Goal: Task Accomplishment & Management: Use online tool/utility

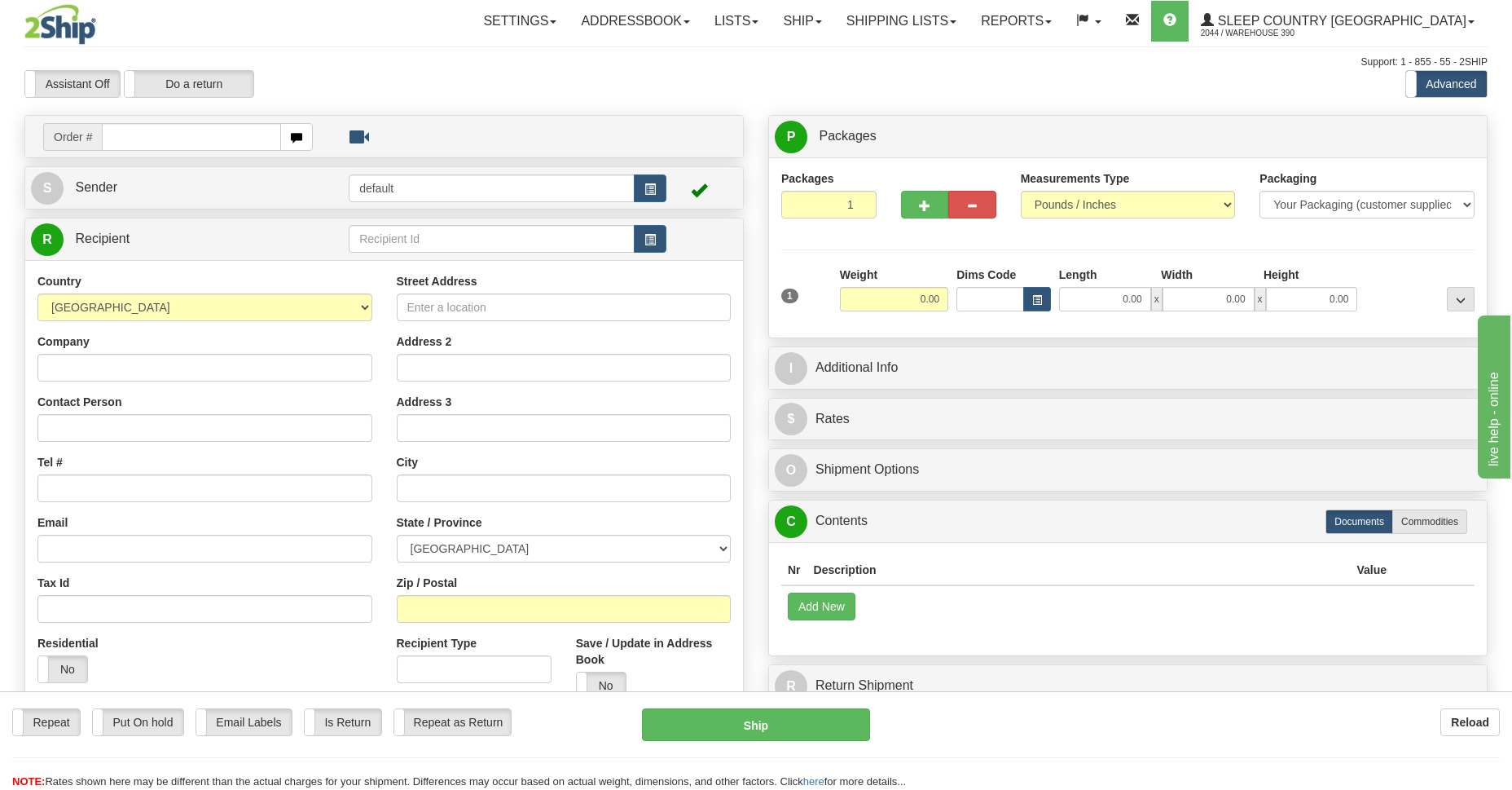
click at [142, 140] on input "text" at bounding box center [191, 137] width 180 height 28
type input "9002I118900"
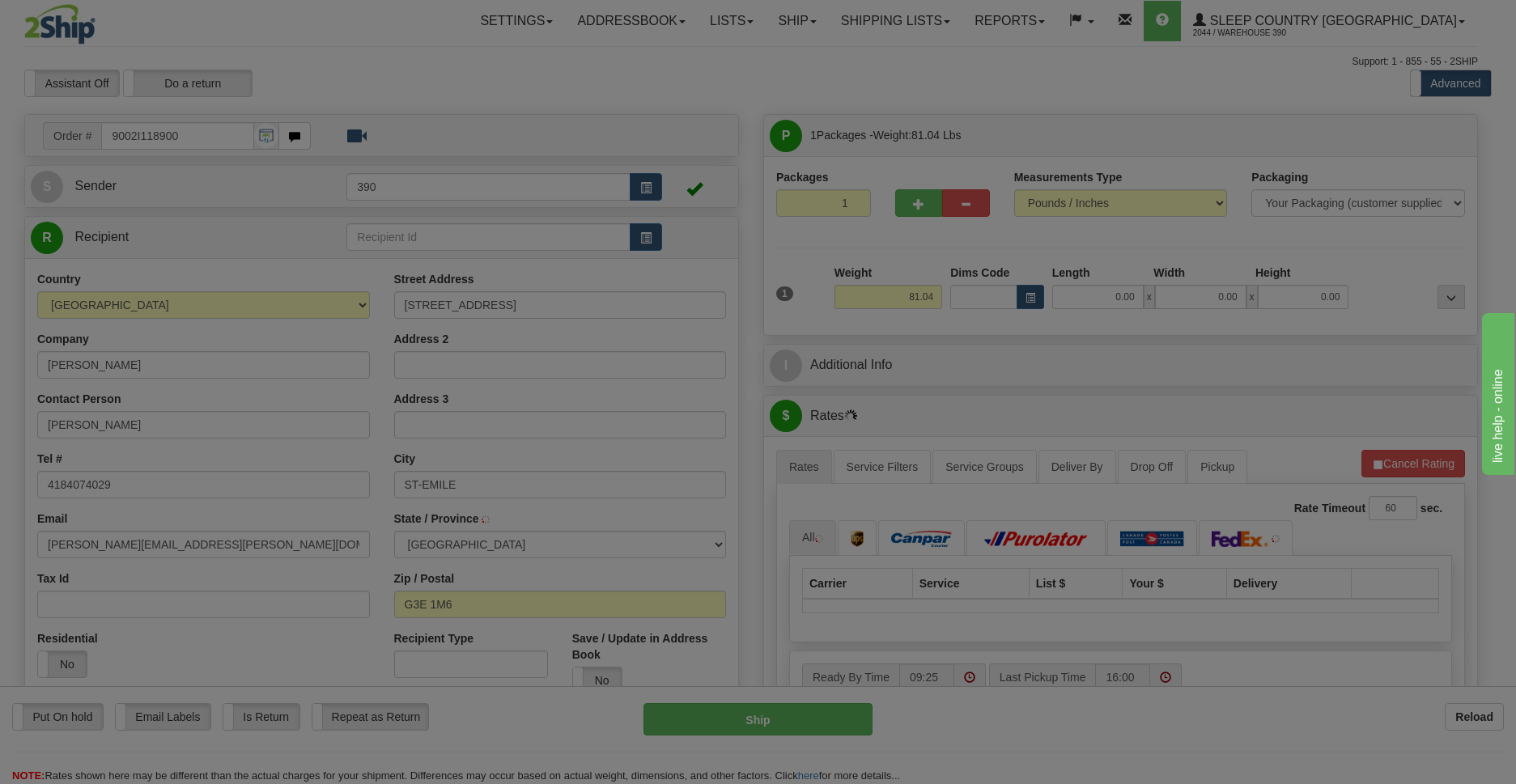
type input "[GEOGRAPHIC_DATA]"
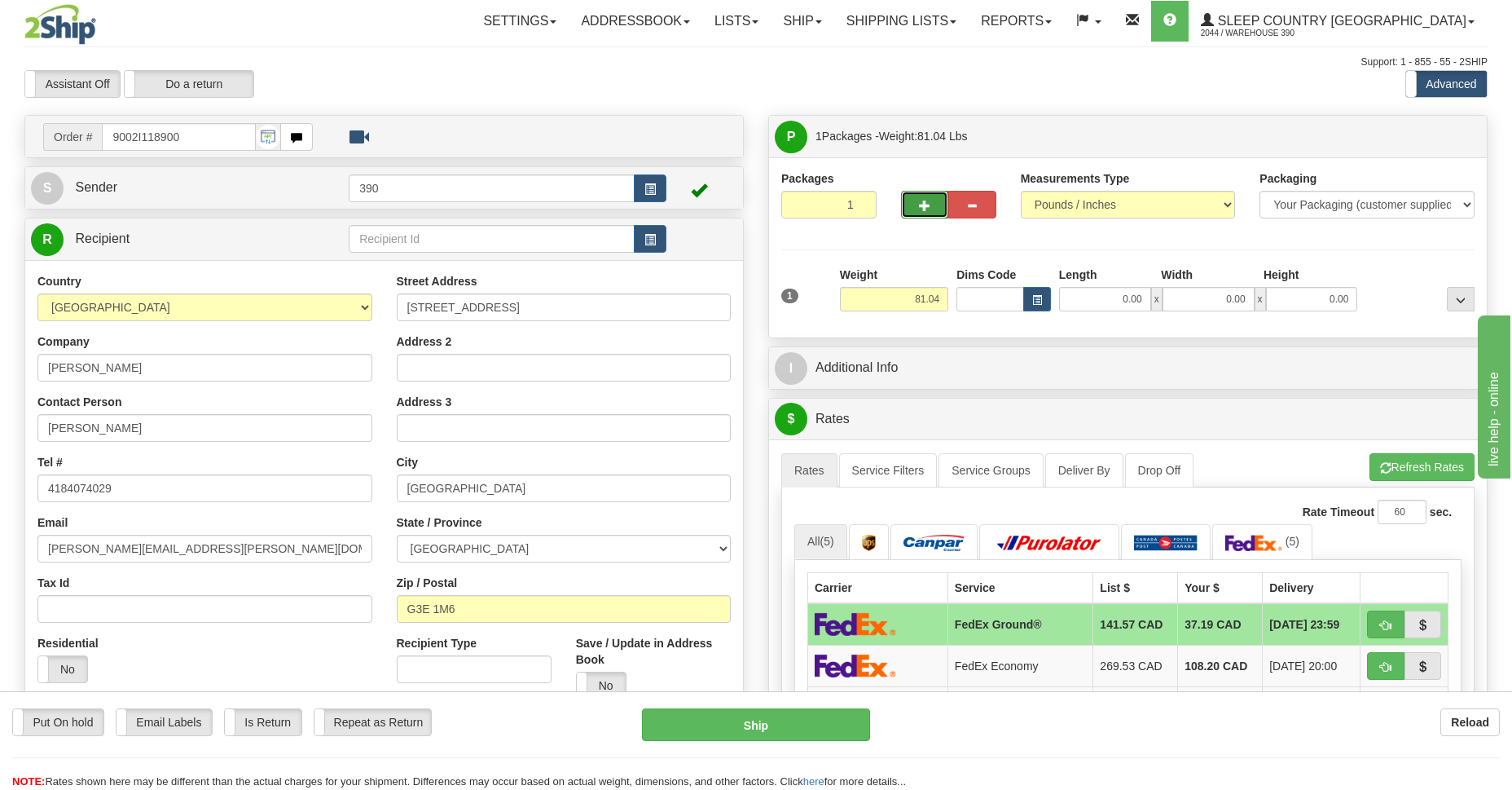
click at [924, 203] on span "button" at bounding box center [925, 206] width 12 height 11
radio input "true"
type input "2"
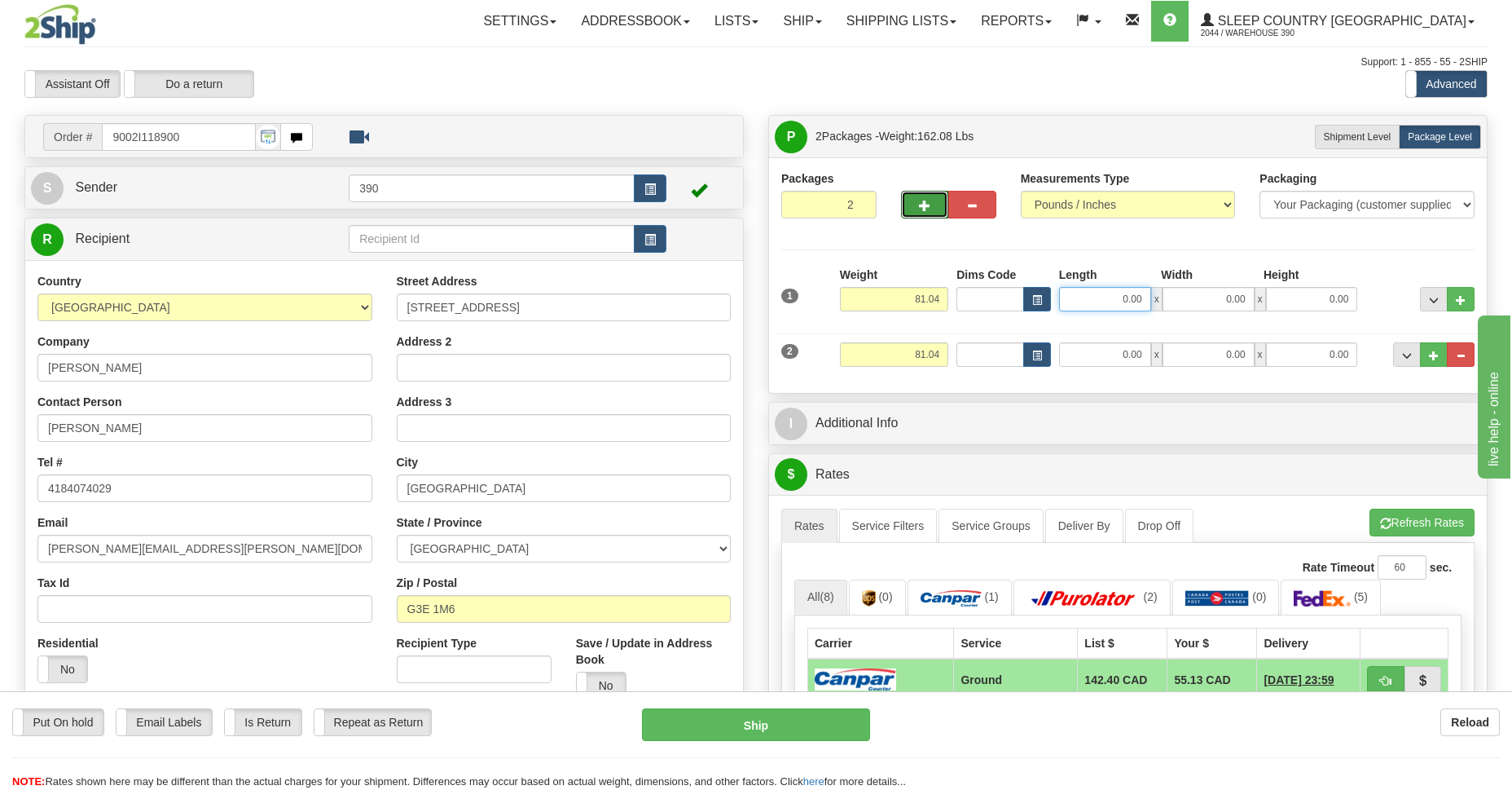
click at [1122, 301] on input "0.00" at bounding box center [1105, 299] width 92 height 24
type input "20.00"
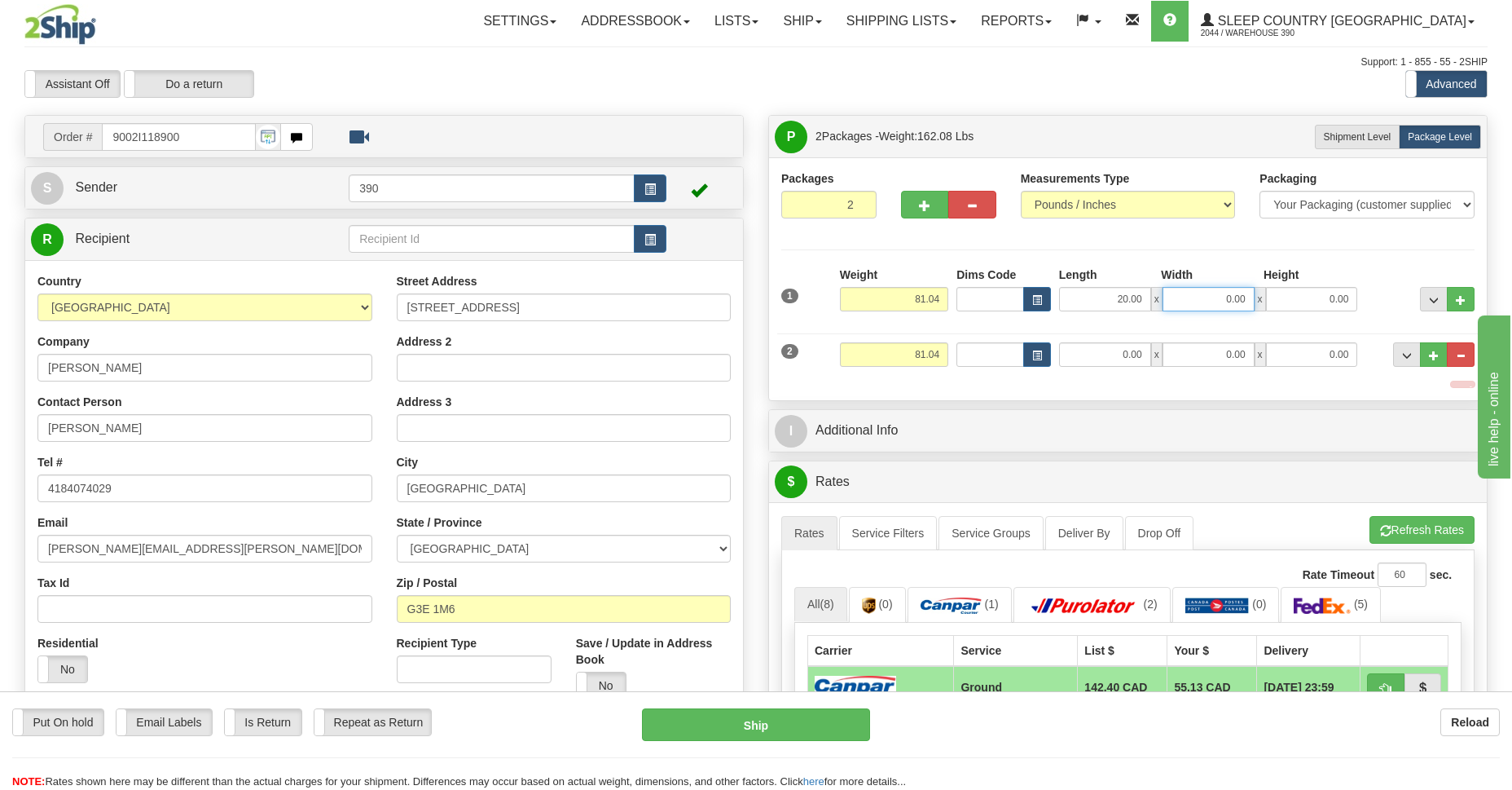
click at [1209, 300] on input "0.00" at bounding box center [1209, 299] width 92 height 24
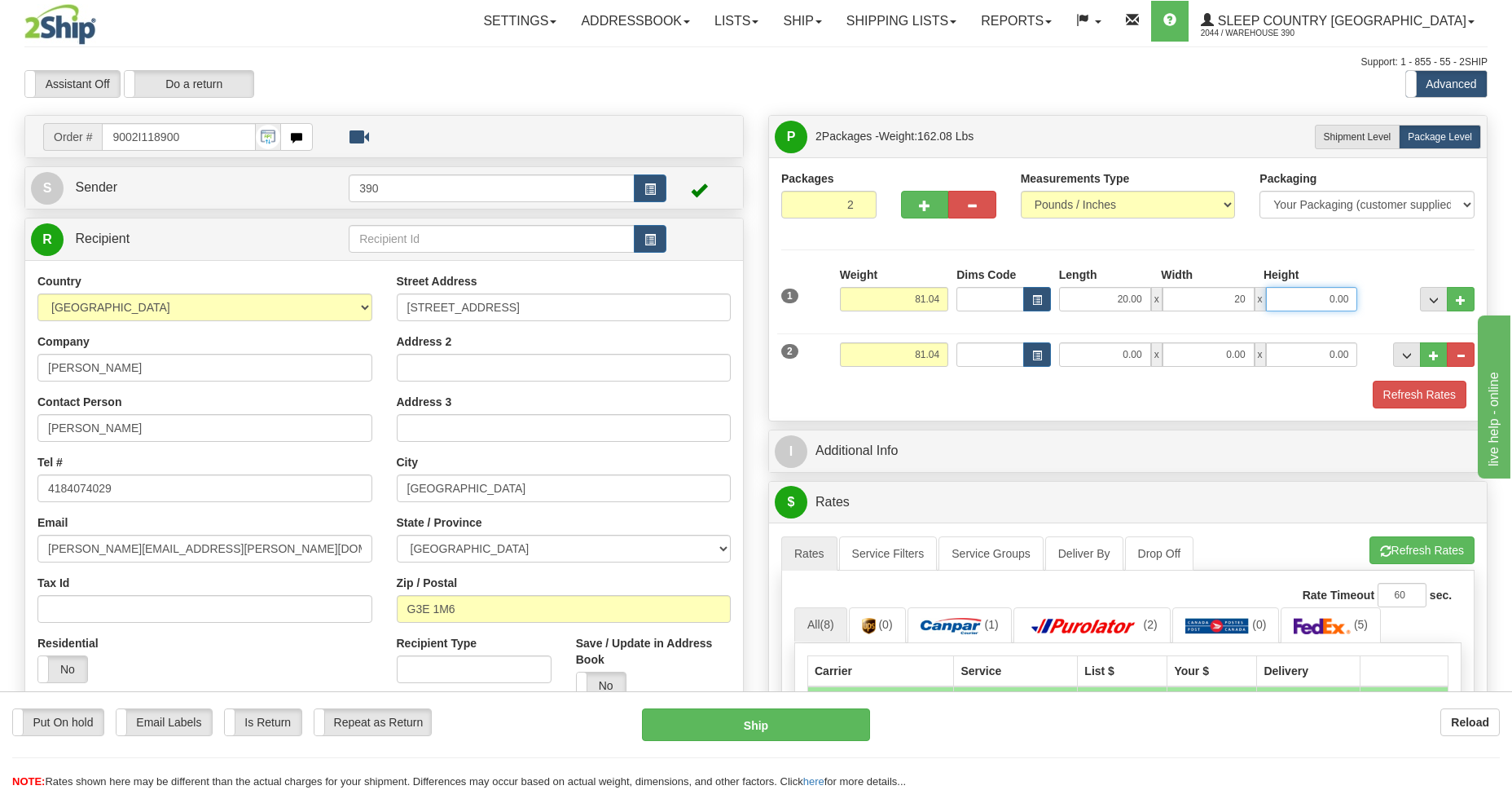
type input "20.00"
click at [1316, 301] on input "0.00" at bounding box center [1312, 299] width 92 height 24
type input "40.00"
click at [1126, 355] on input "0.00" at bounding box center [1105, 354] width 92 height 24
type input "5.00"
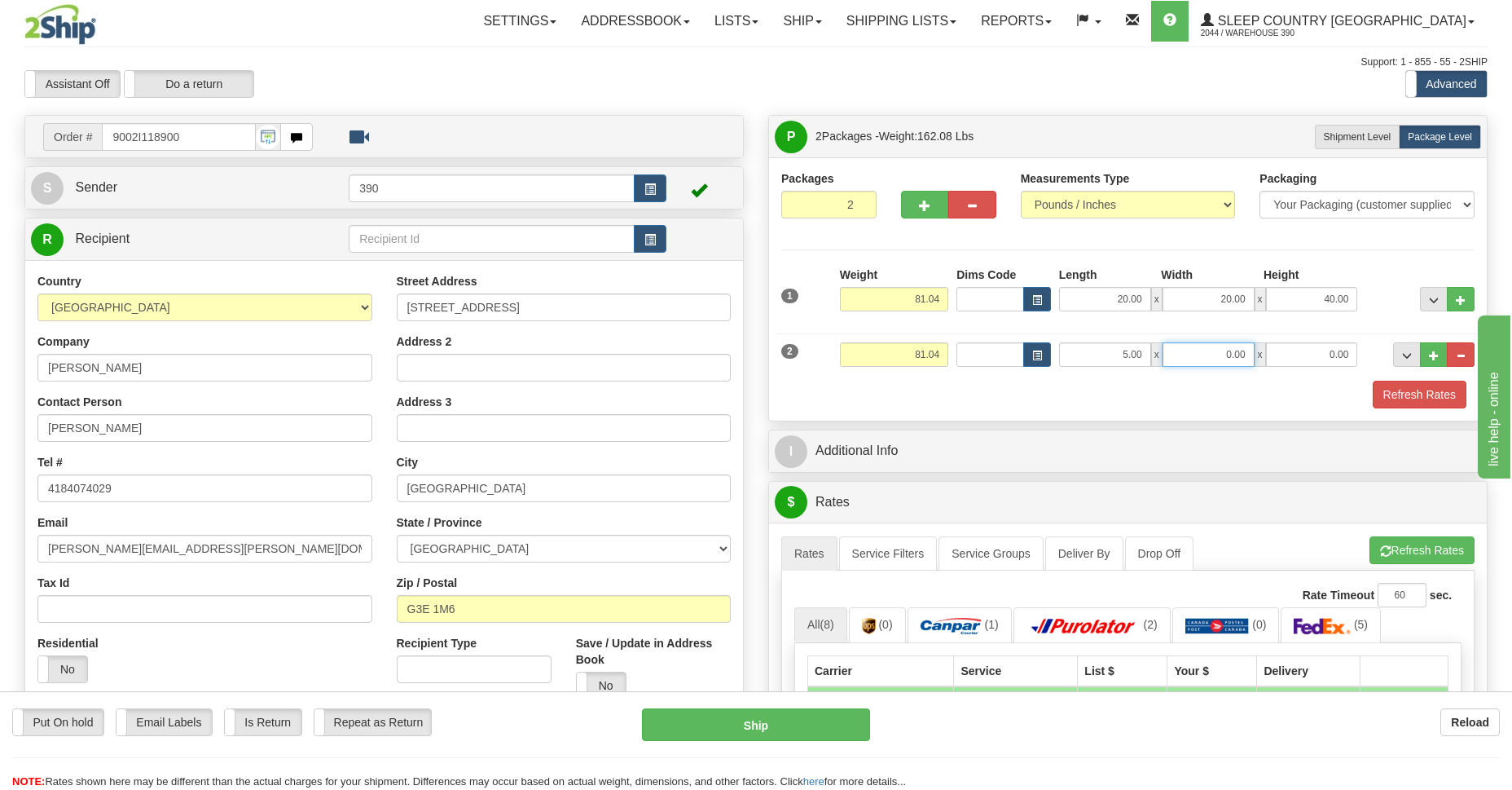
click at [1243, 362] on input "0.00" at bounding box center [1209, 354] width 92 height 24
type input "5.00"
click at [1311, 369] on div "2 Weight 81.04 Dims Code Length Width Height" at bounding box center [1128, 352] width 701 height 55
click at [1315, 352] on input "0.00" at bounding box center [1312, 354] width 92 height 24
type input "14.00"
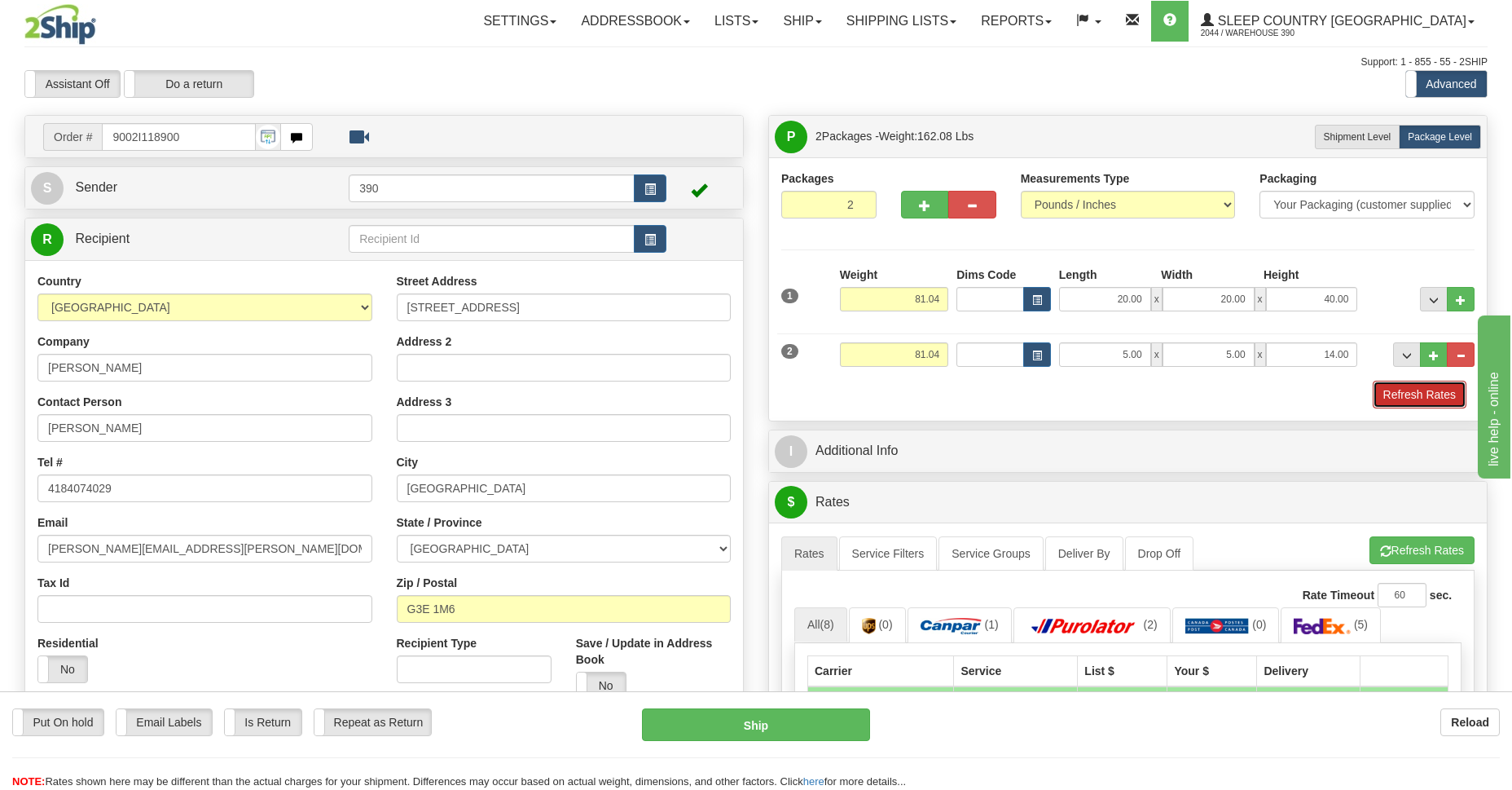
click at [1436, 391] on button "Refresh Rates" at bounding box center [1420, 394] width 94 height 28
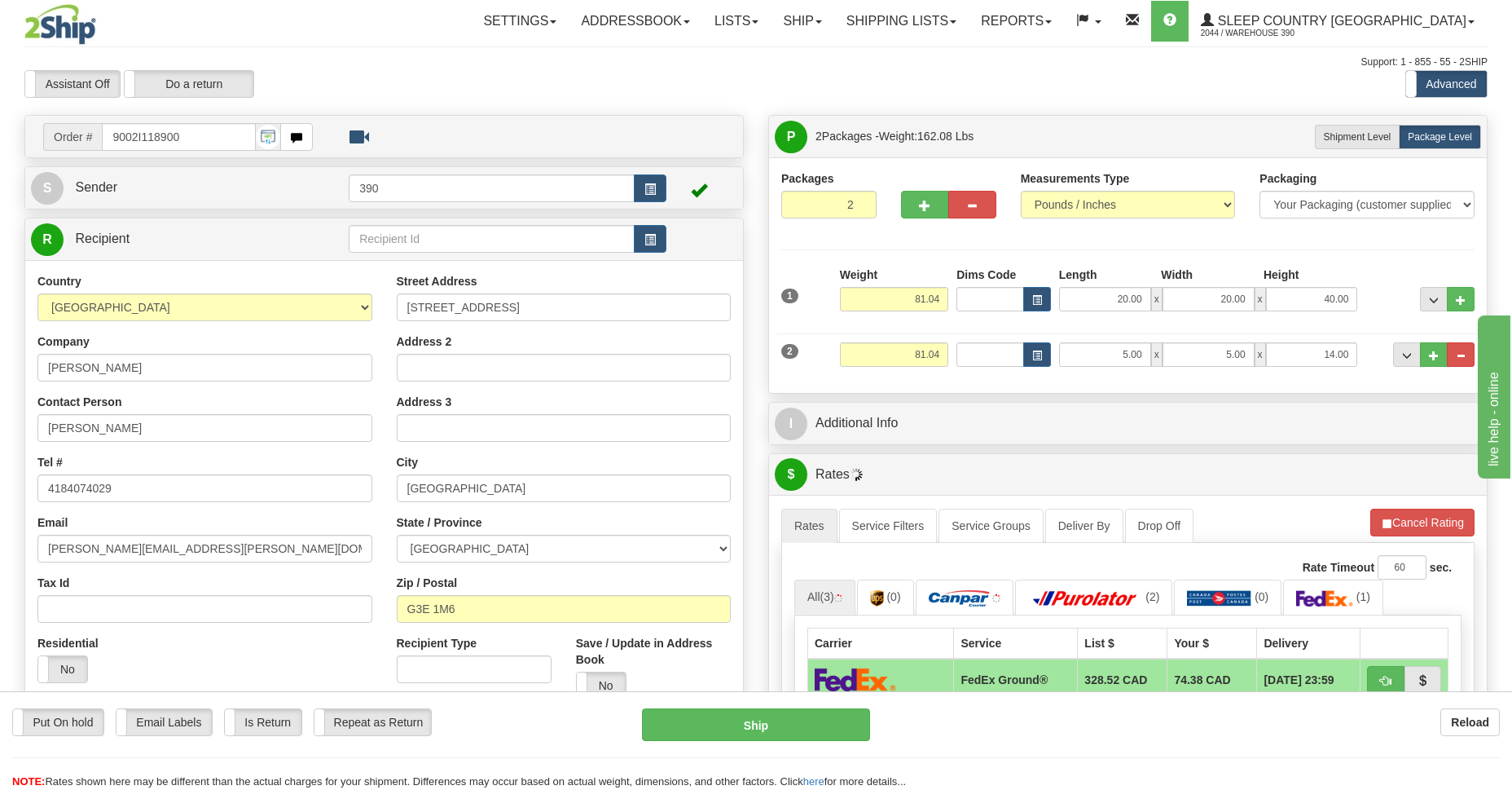
scroll to position [237, 0]
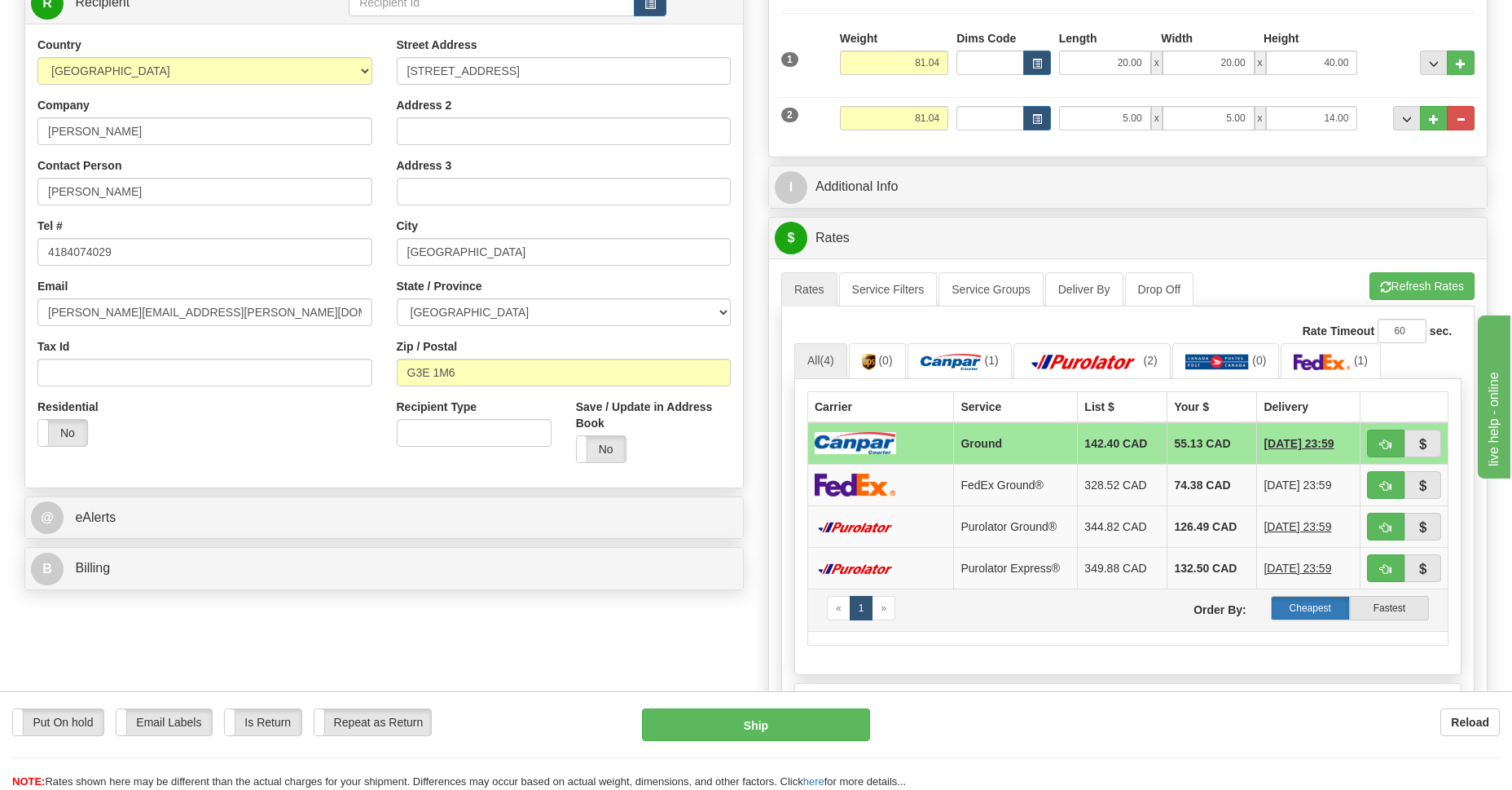
click at [1319, 604] on label "Cheapest" at bounding box center [1311, 608] width 79 height 24
click at [773, 722] on button "Ship" at bounding box center [755, 725] width 227 height 33
type input "1"
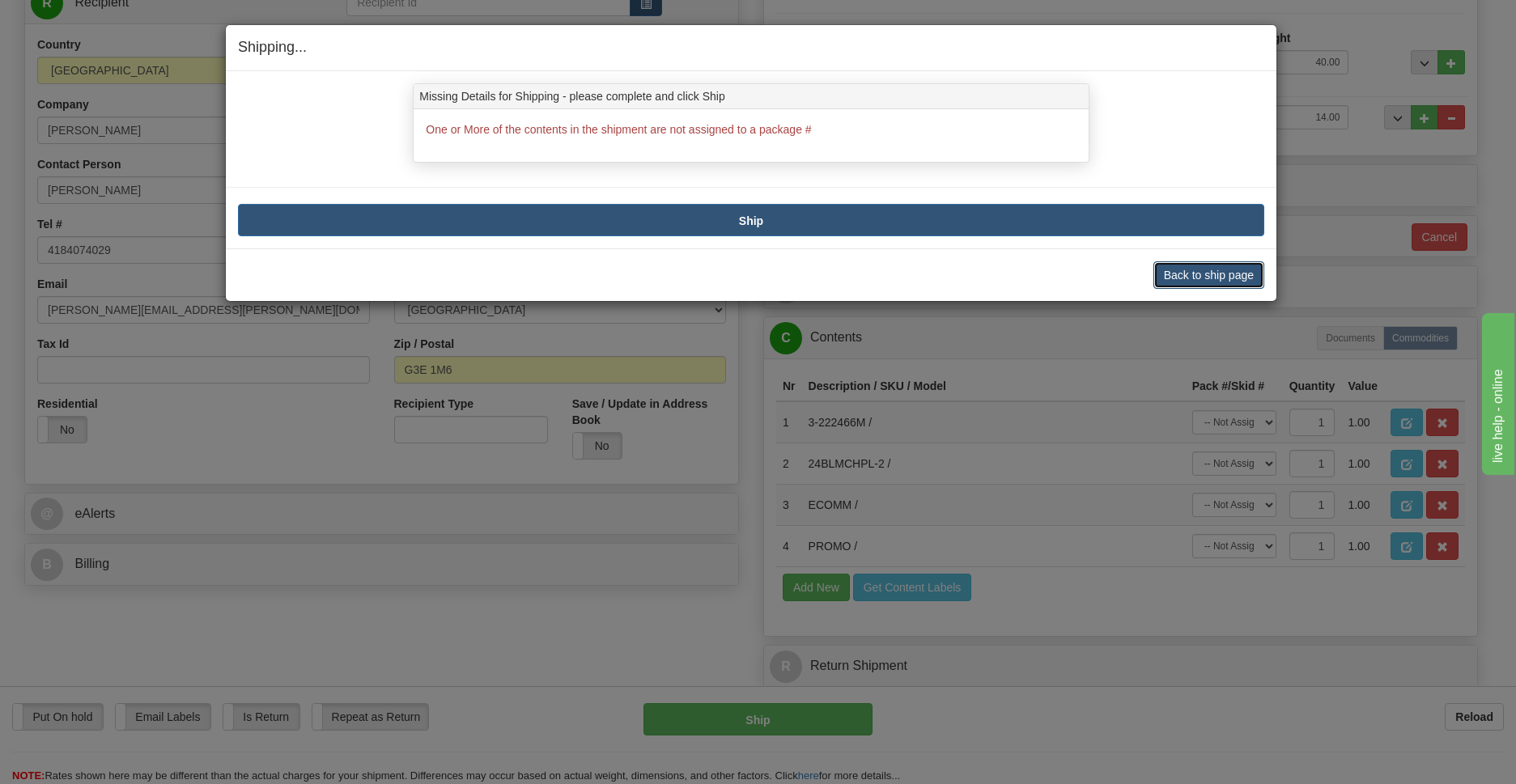
click at [1219, 275] on button "Back to ship page" at bounding box center [1208, 275] width 111 height 27
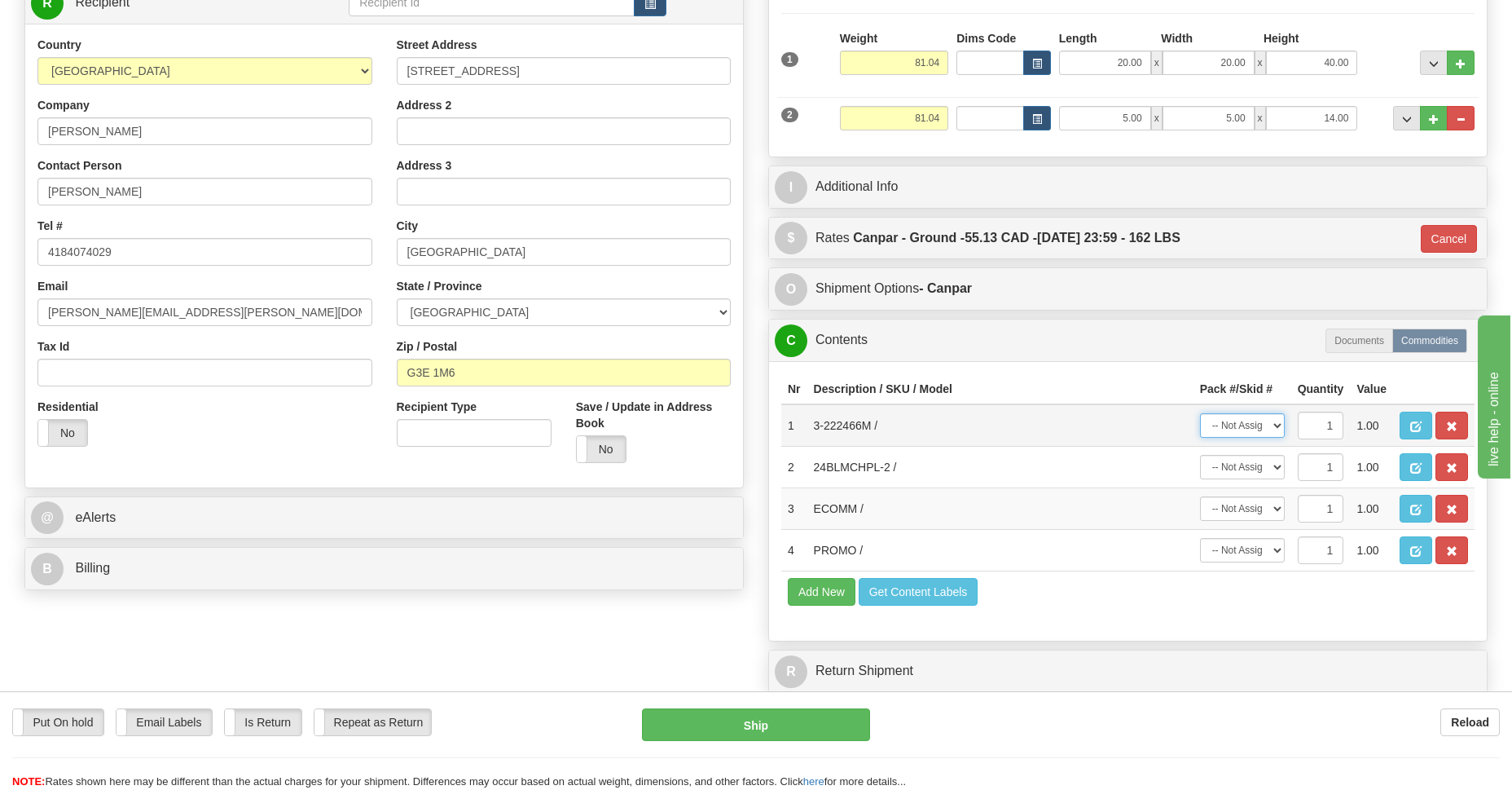
click at [1279, 425] on select "-- Not Assigned -- Package 1 Package 2" at bounding box center [1242, 425] width 85 height 24
select select "0"
click at [1200, 413] on select "-- Not Assigned -- Package 1 Package 2" at bounding box center [1242, 425] width 85 height 24
click at [1279, 465] on select "-- Not Assigned -- Package 1 Package 2" at bounding box center [1242, 467] width 85 height 24
select select "1"
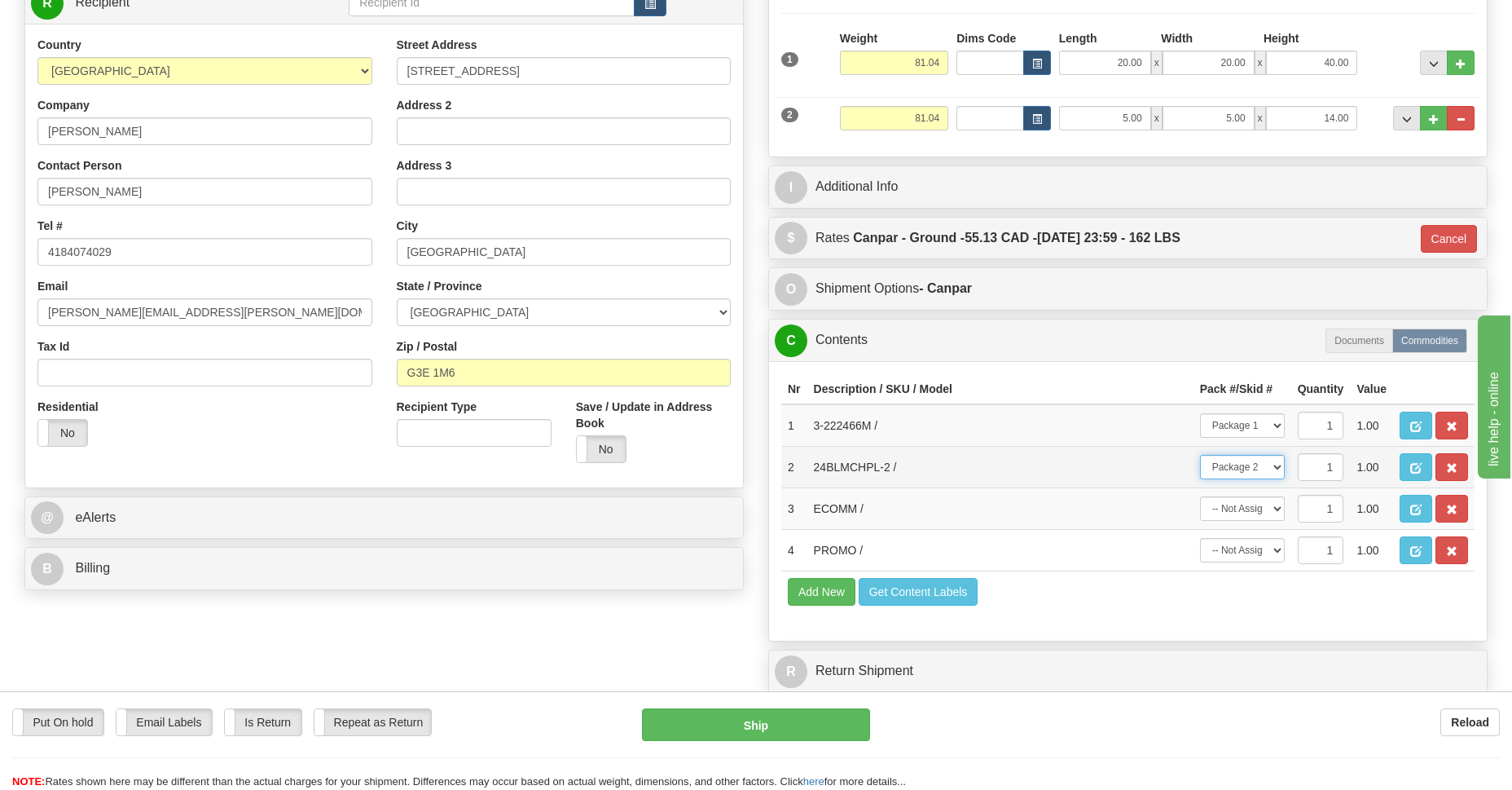
click at [1200, 455] on select "-- Not Assigned -- Package 1 Package 2" at bounding box center [1242, 467] width 85 height 24
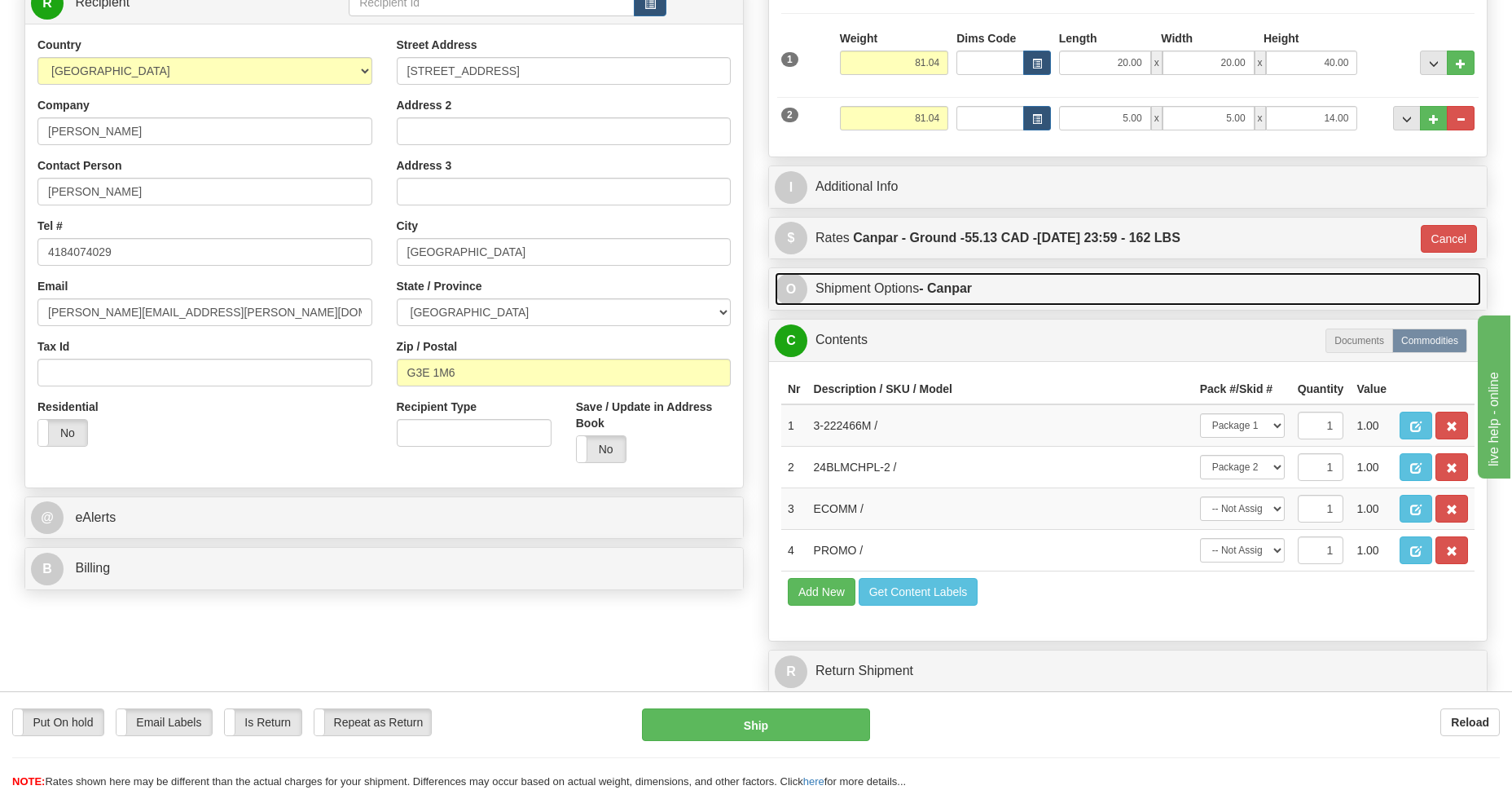
click at [927, 289] on strong "- Canpar" at bounding box center [945, 288] width 53 height 14
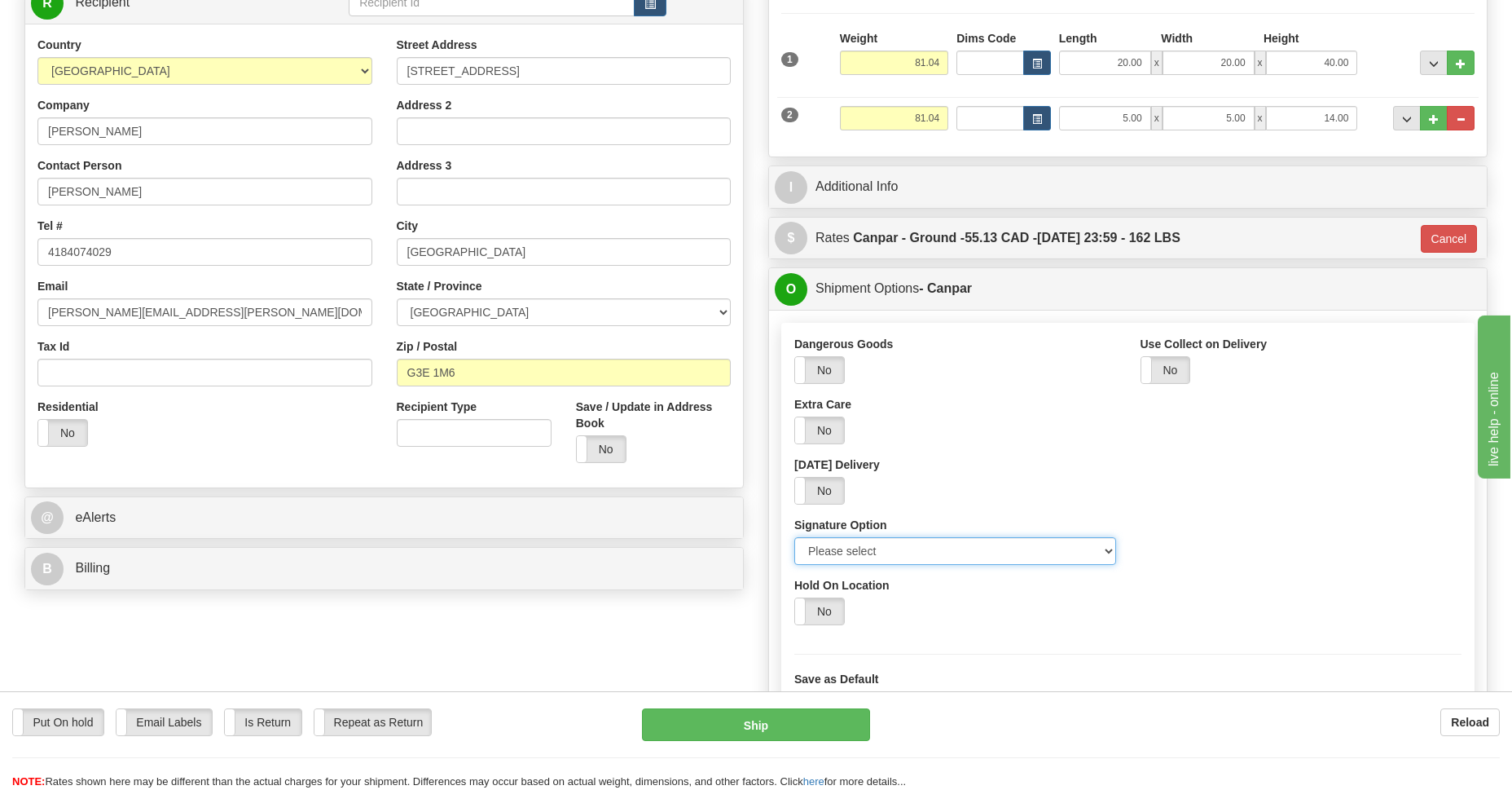
click at [1109, 554] on select "Please select No Signature Required Signature Required Adult Signature" at bounding box center [956, 551] width 322 height 28
select select "2"
click at [795, 537] on select "Please select No Signature Required Signature Required Adult Signature" at bounding box center [956, 551] width 322 height 28
click at [811, 723] on button "Ship" at bounding box center [755, 725] width 227 height 33
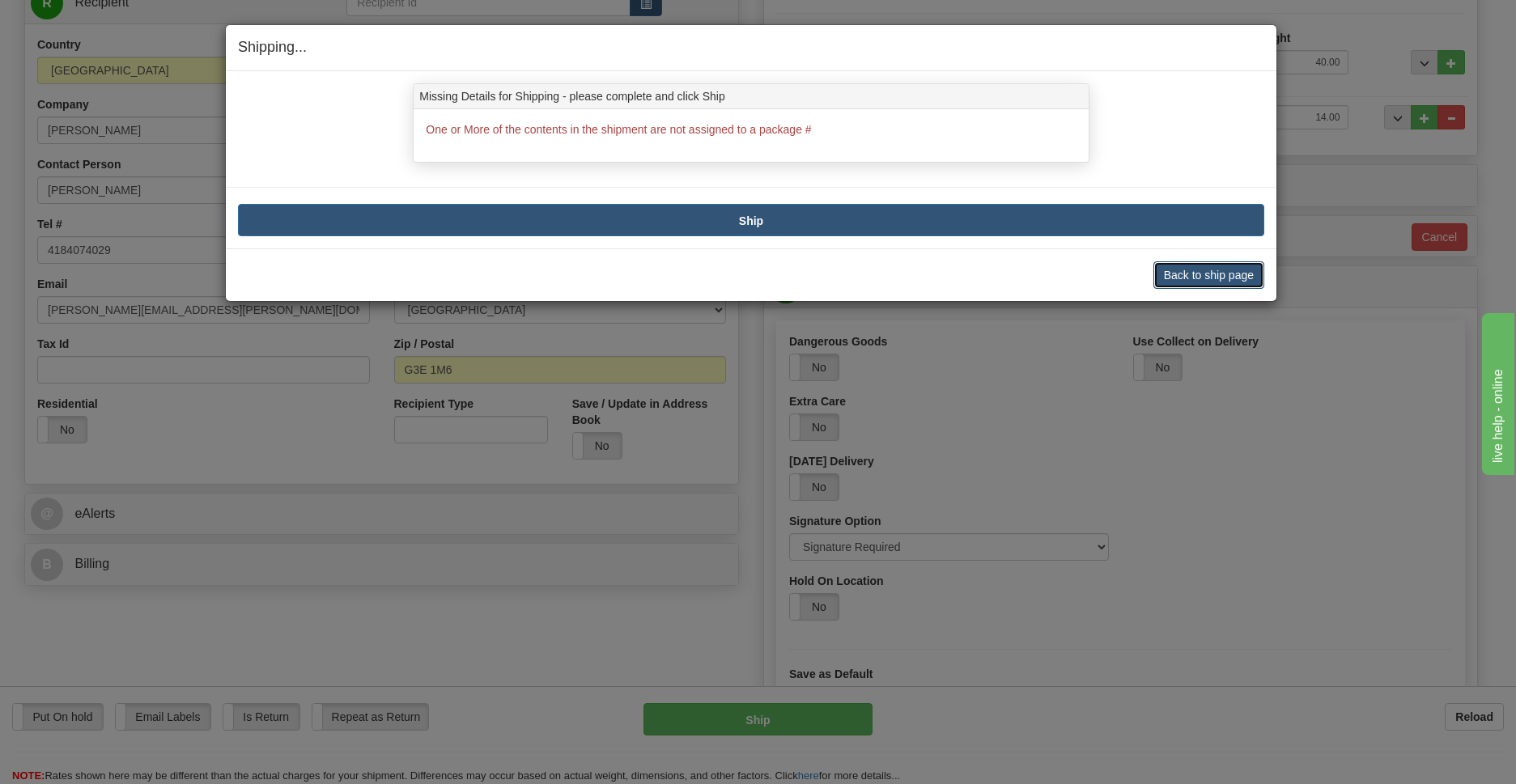
click at [1190, 276] on button "Back to ship page" at bounding box center [1208, 275] width 111 height 27
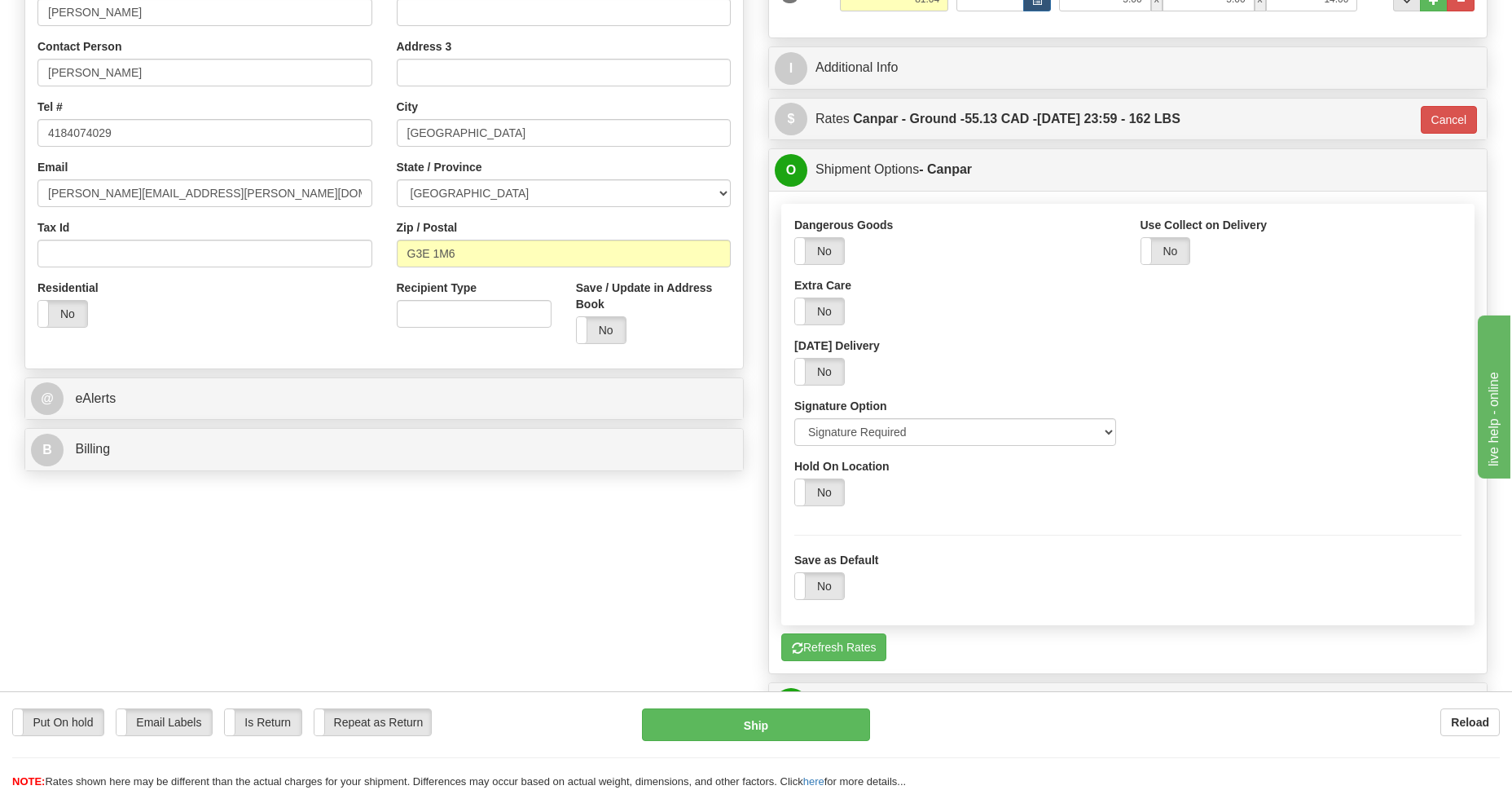
scroll to position [829, 0]
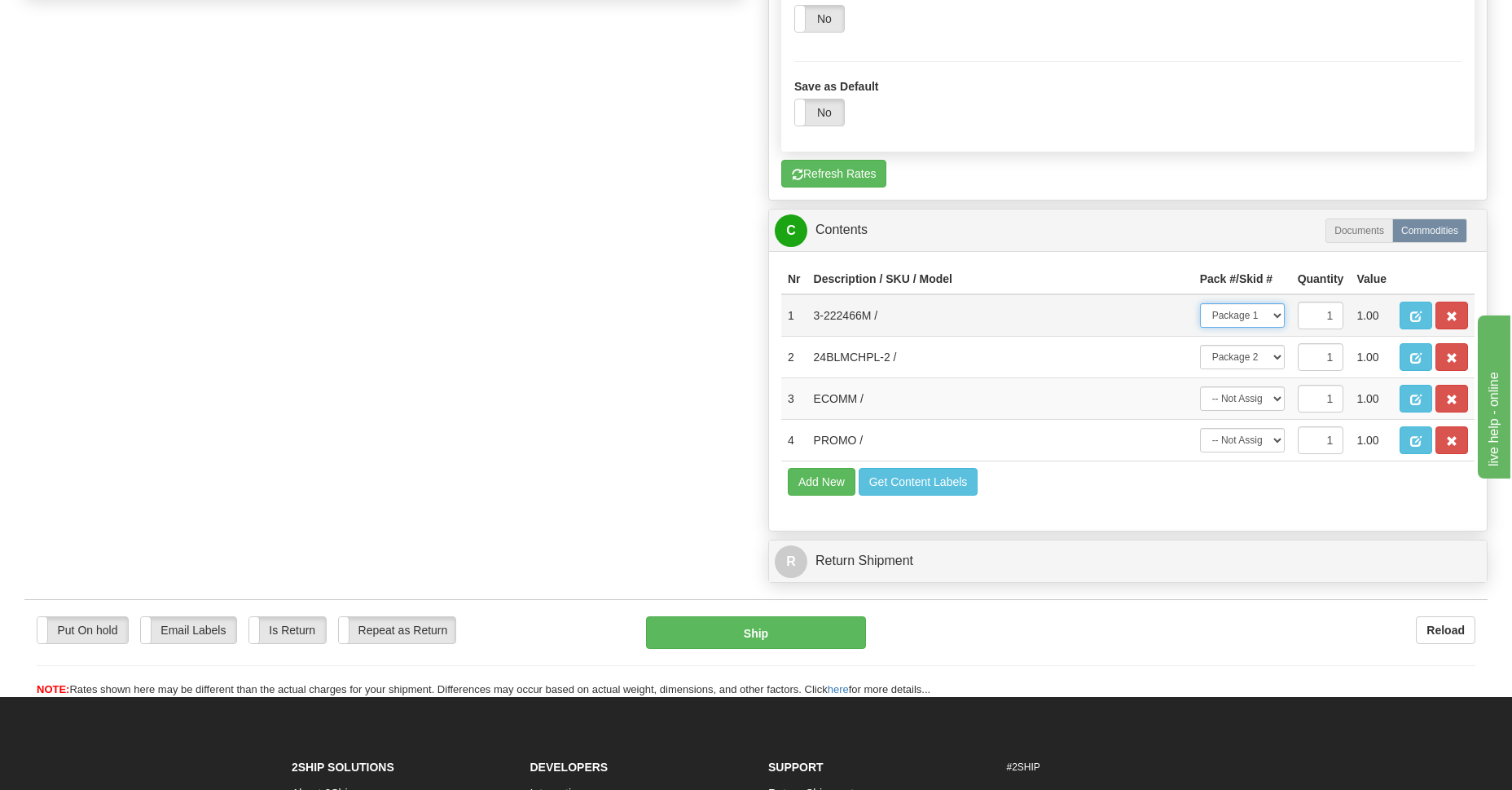
click at [1275, 313] on select "-- Not Assigned -- Package 1 Package 2" at bounding box center [1242, 315] width 85 height 24
click at [1200, 303] on select "-- Not Assigned -- Package 1 Package 2" at bounding box center [1242, 315] width 85 height 24
click at [1275, 355] on select "-- Not Assigned -- Package 1 Package 2" at bounding box center [1242, 357] width 85 height 24
click at [1200, 345] on select "-- Not Assigned -- Package 1 Package 2" at bounding box center [1242, 357] width 85 height 24
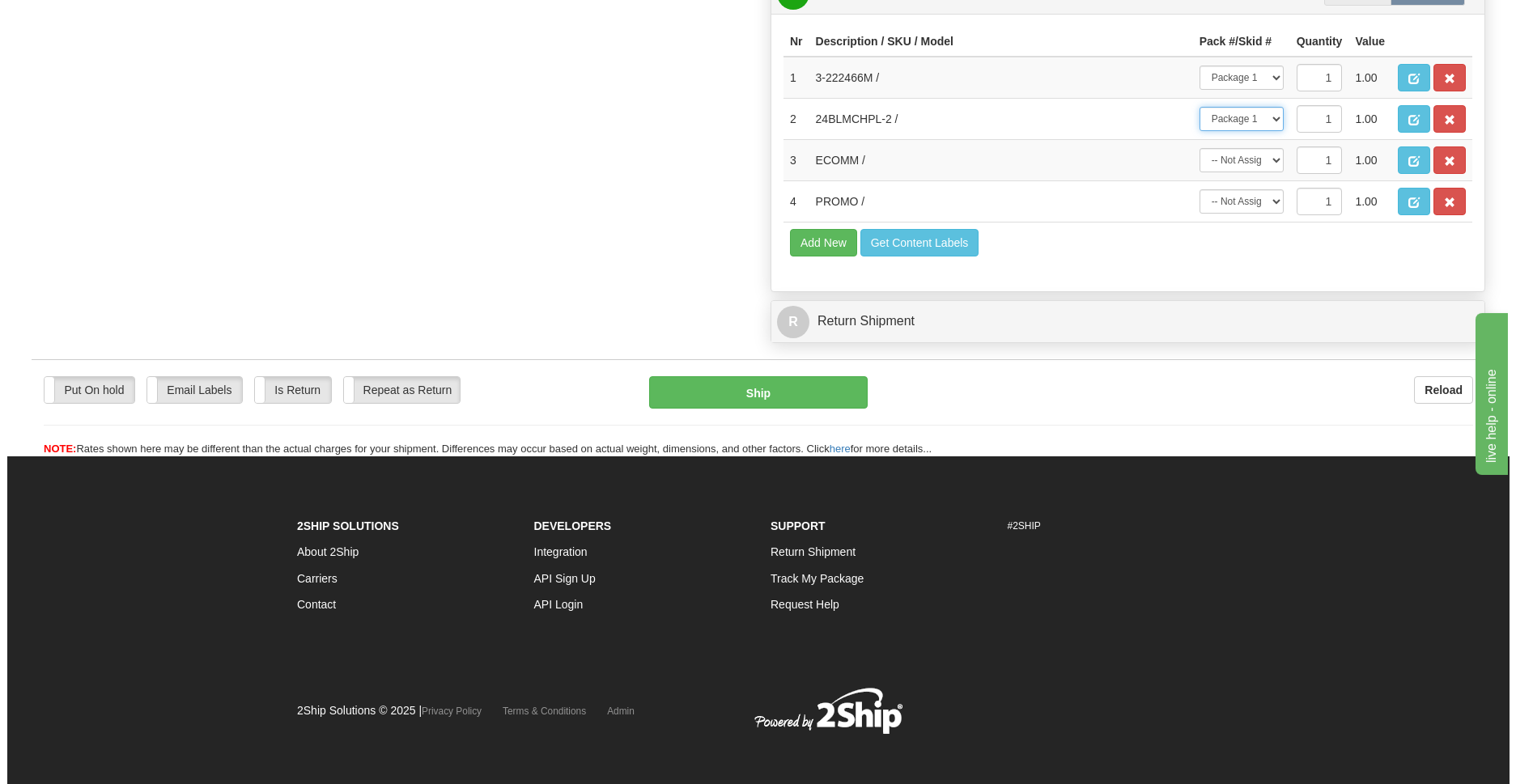
scroll to position [940, 0]
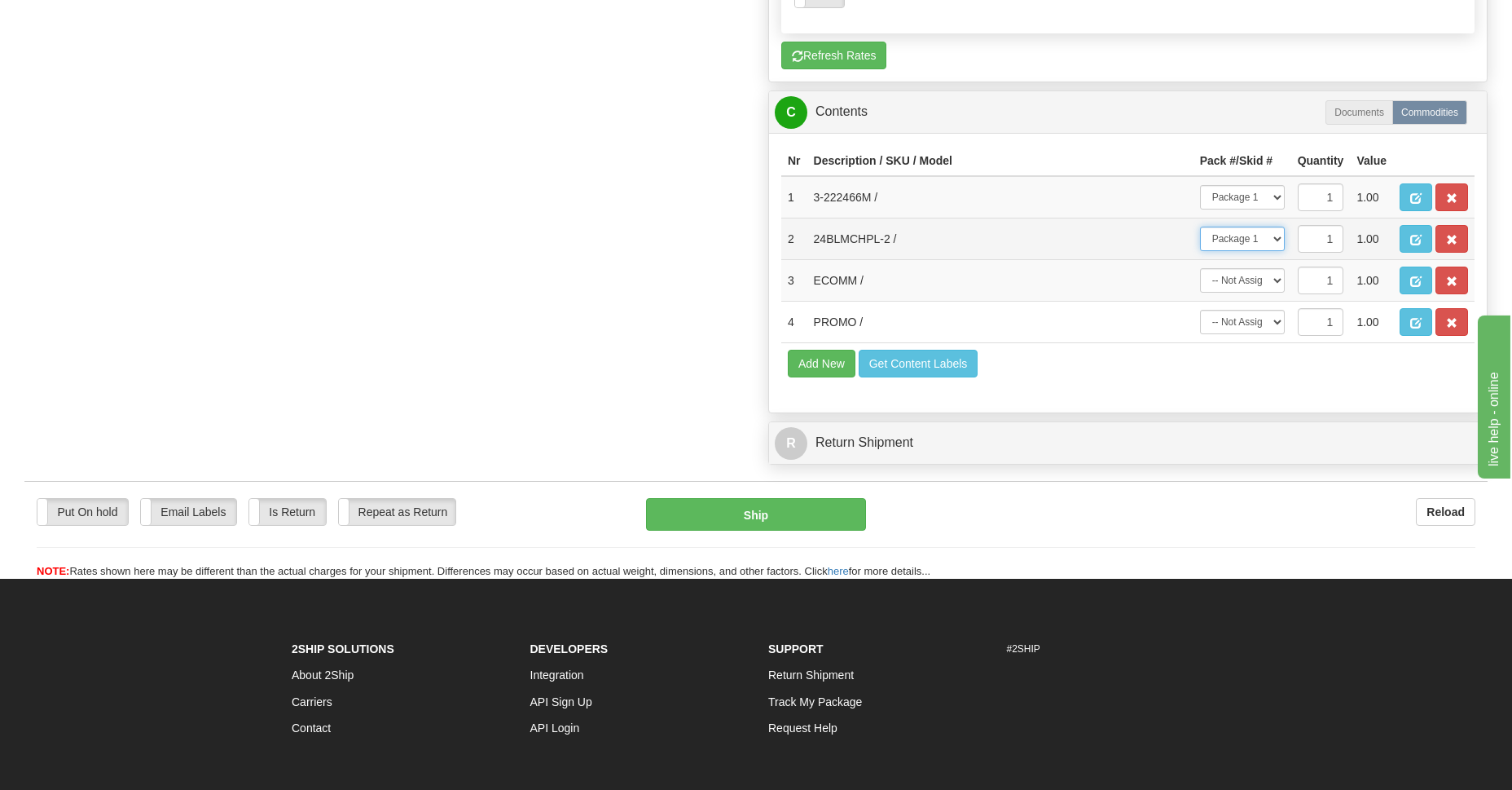
click at [1276, 238] on select "-- Not Assigned -- Package 1 Package 2" at bounding box center [1242, 238] width 85 height 24
select select "1"
click at [1200, 227] on select "-- Not Assigned -- Package 1 Package 2" at bounding box center [1242, 238] width 85 height 24
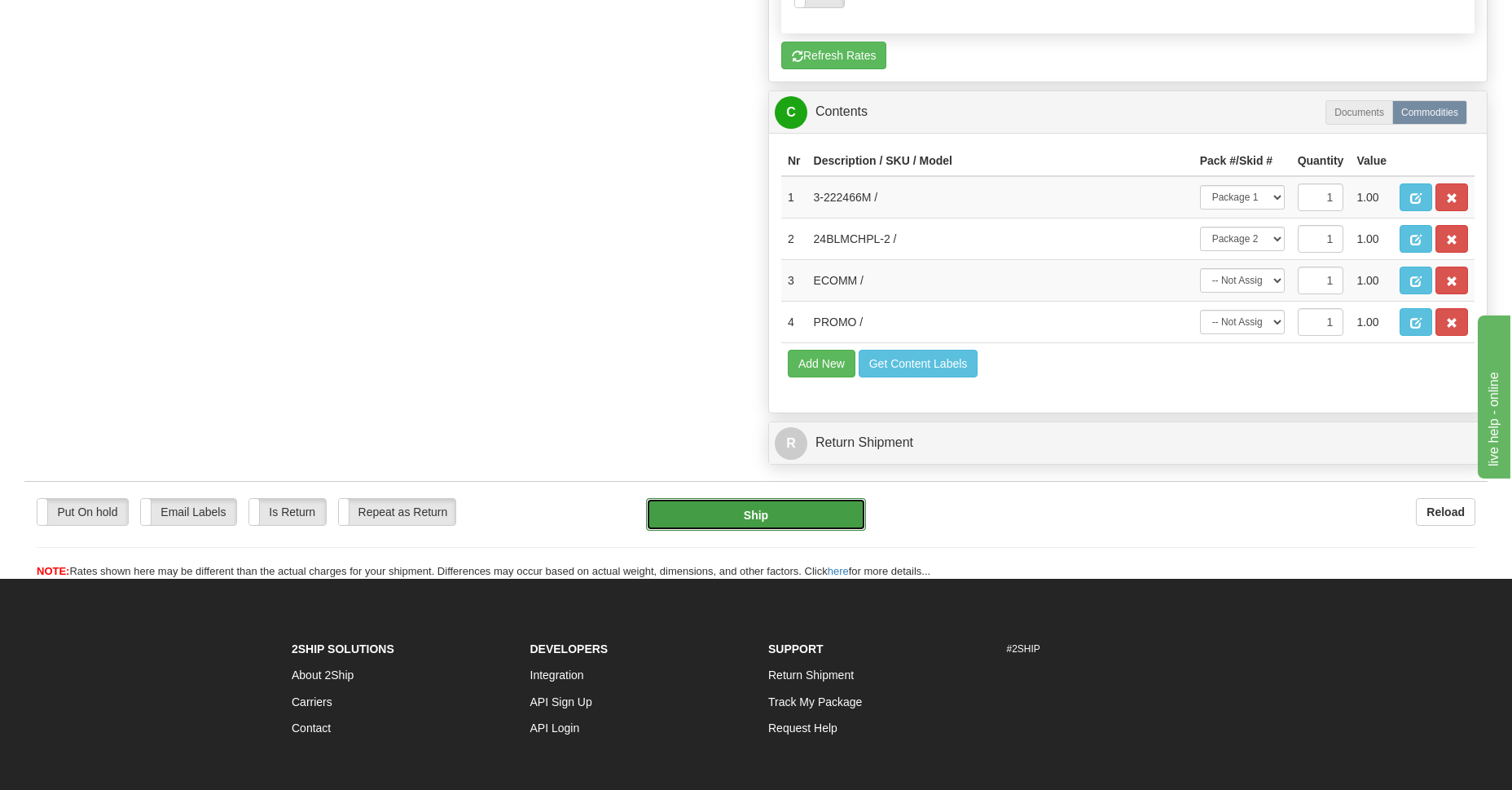
click at [779, 513] on button "Ship" at bounding box center [755, 514] width 219 height 33
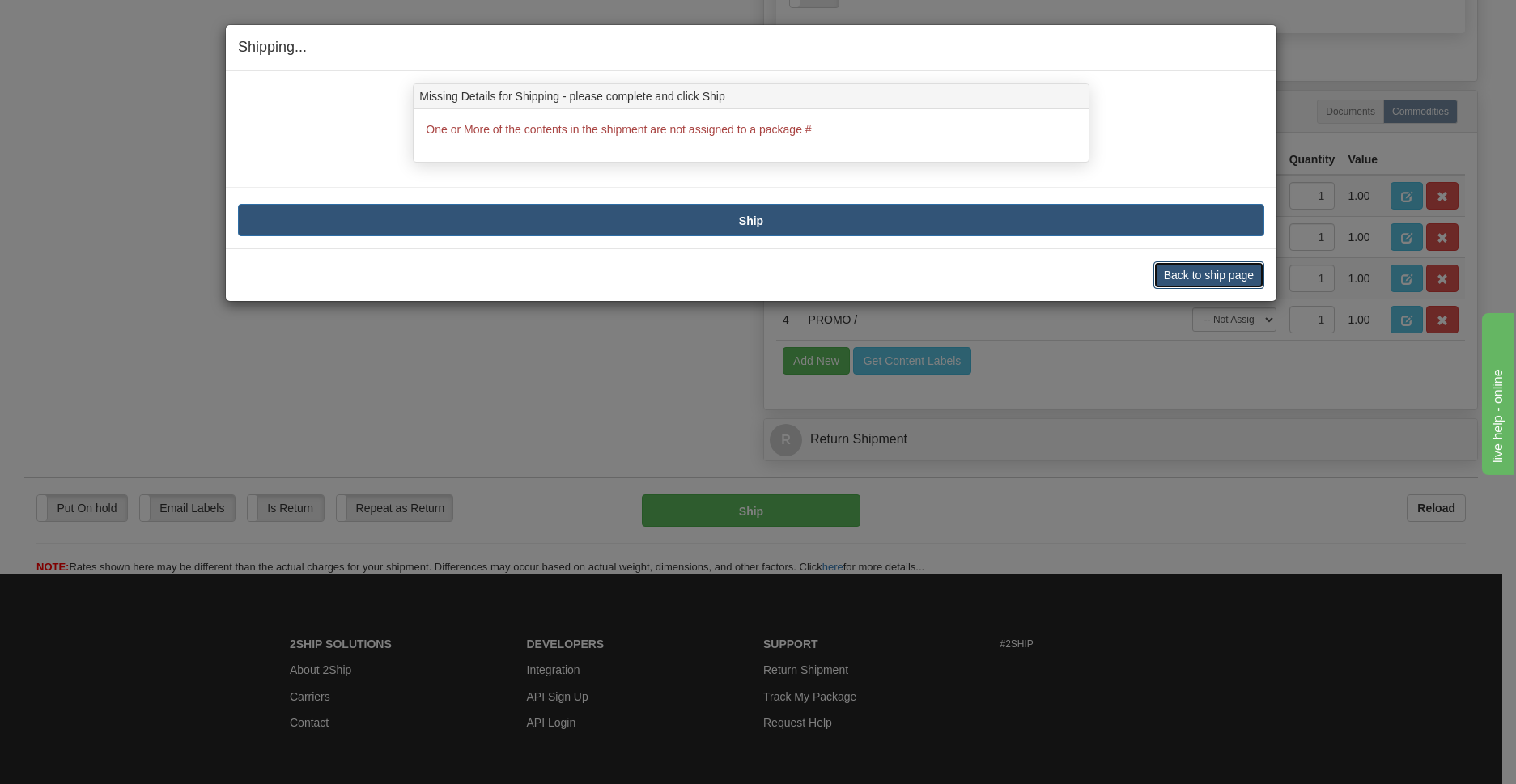
click at [1203, 271] on button "Back to ship page" at bounding box center [1208, 275] width 111 height 27
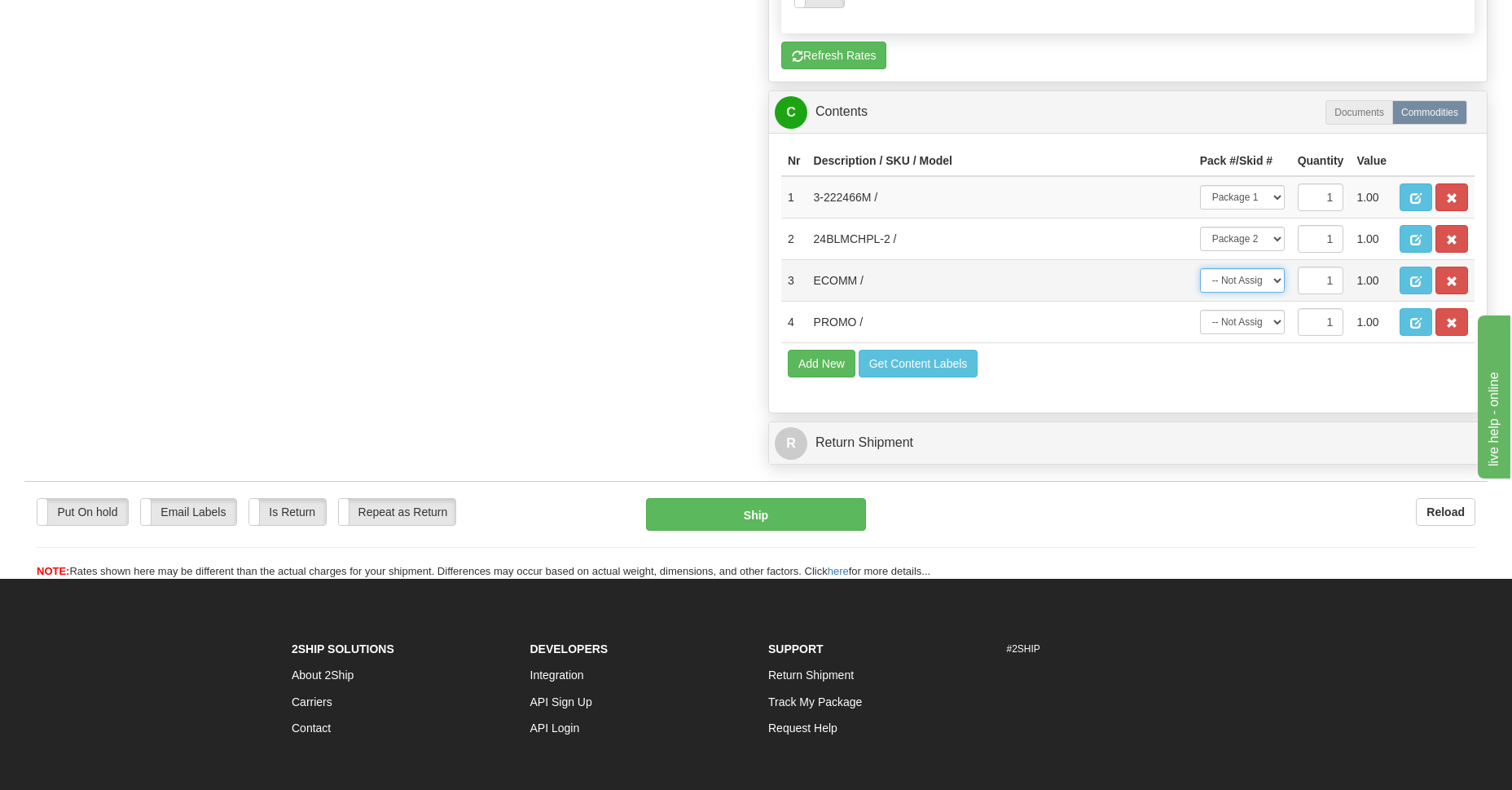
click at [1279, 280] on select "-- Not Assigned -- Package 1 Package 2" at bounding box center [1242, 280] width 85 height 24
select select "0"
click at [1200, 268] on select "-- Not Assigned -- Package 1 Package 2" at bounding box center [1242, 280] width 85 height 24
click at [1278, 322] on select "-- Not Assigned -- Package 1 Package 2" at bounding box center [1242, 322] width 85 height 24
select select "0"
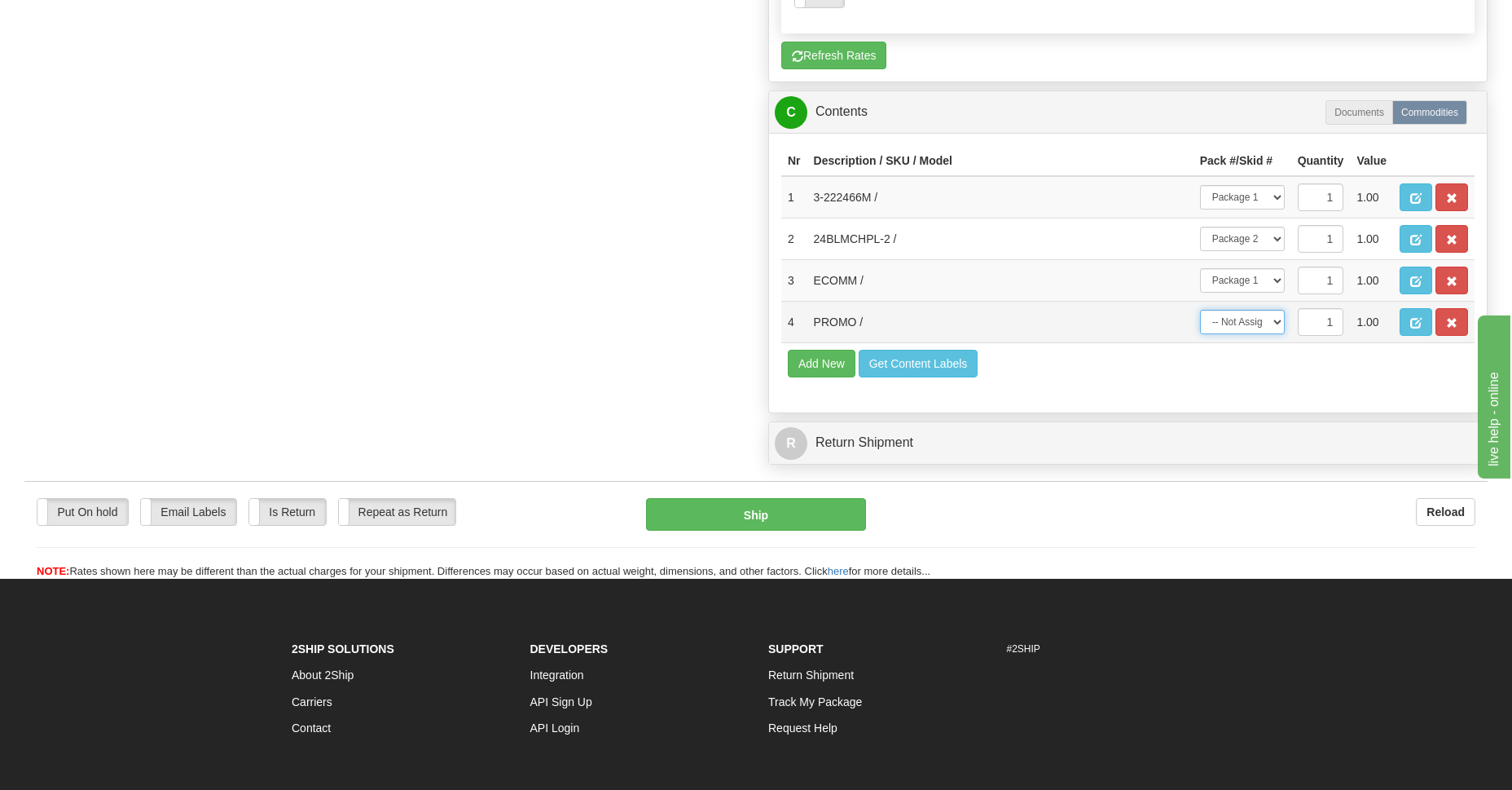
click at [1200, 310] on select "-- Not Assigned -- Package 1 Package 2" at bounding box center [1242, 322] width 85 height 24
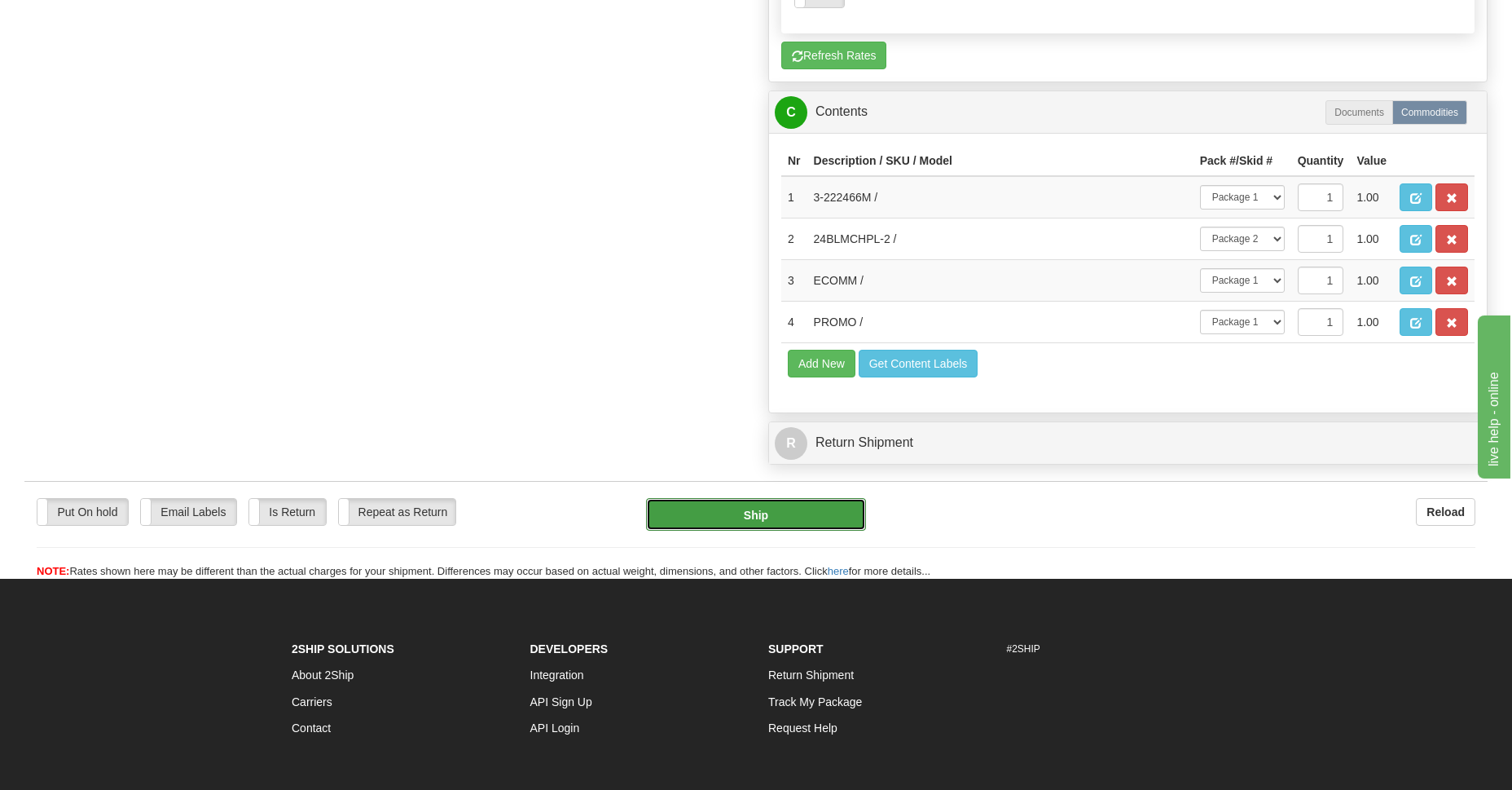
click at [770, 514] on button "Ship" at bounding box center [755, 514] width 219 height 33
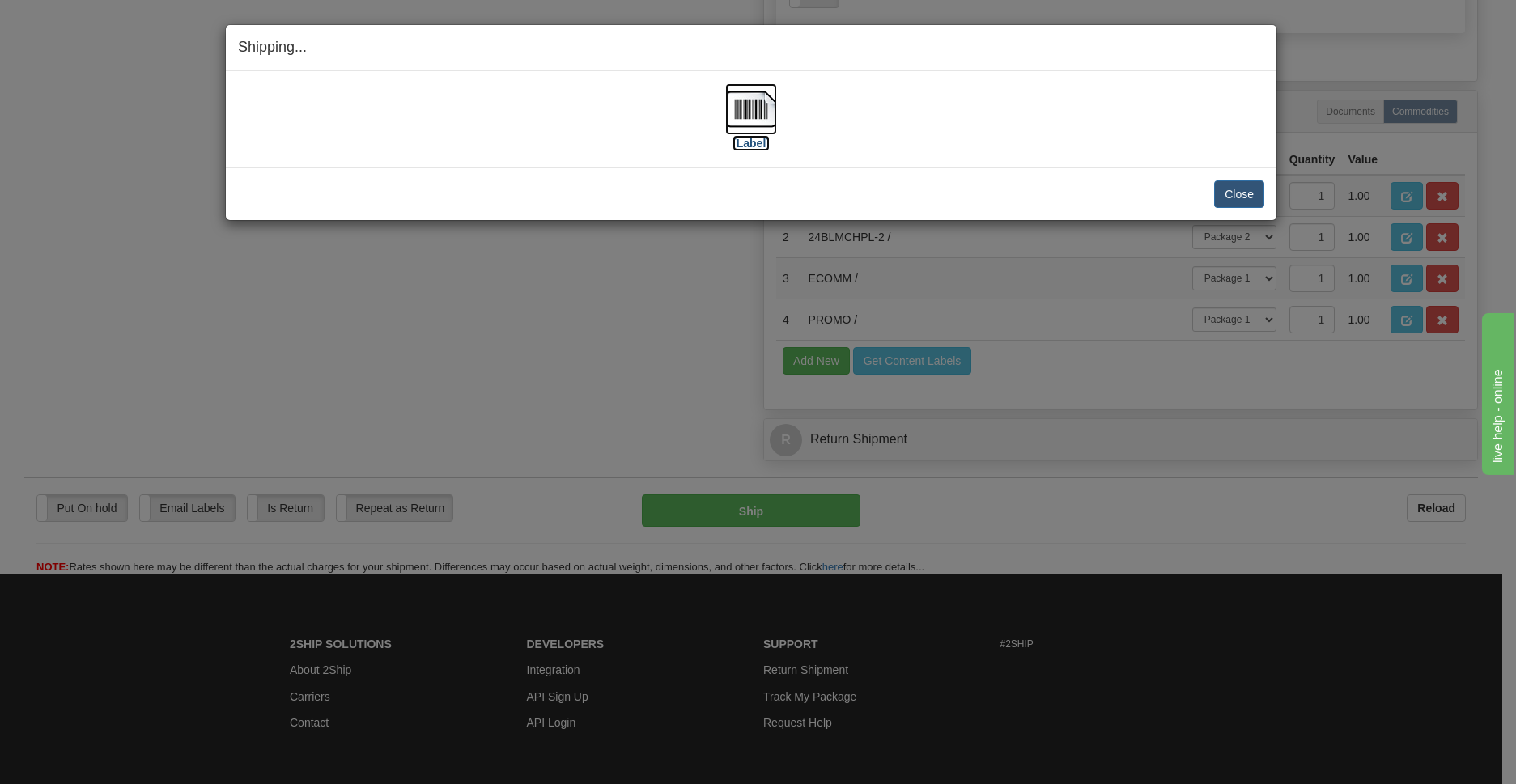
click at [759, 111] on img at bounding box center [751, 109] width 52 height 52
click at [1238, 196] on button "Close" at bounding box center [1239, 194] width 50 height 27
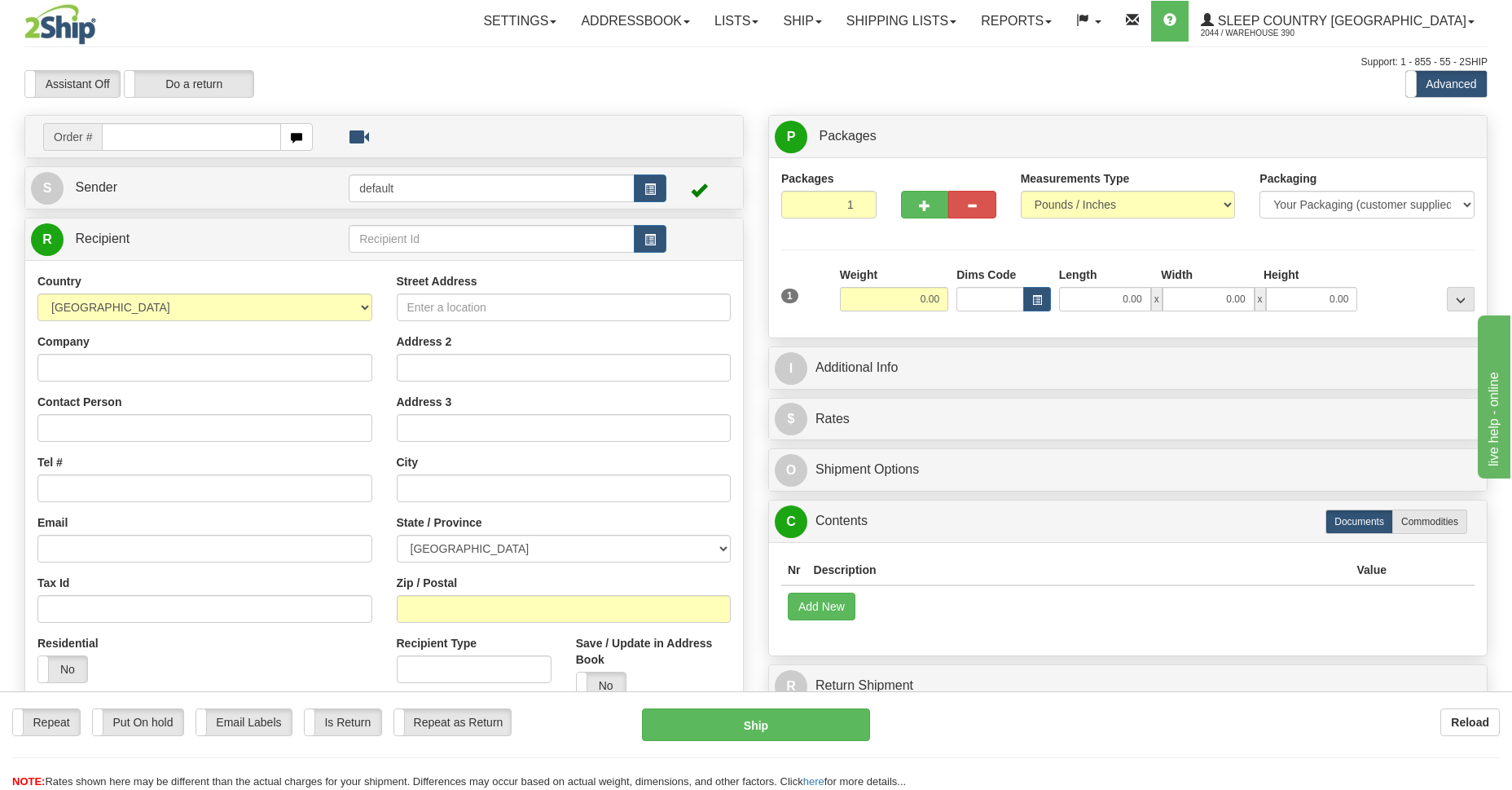
click at [237, 136] on input "text" at bounding box center [191, 137] width 180 height 28
type input "9002I120252"
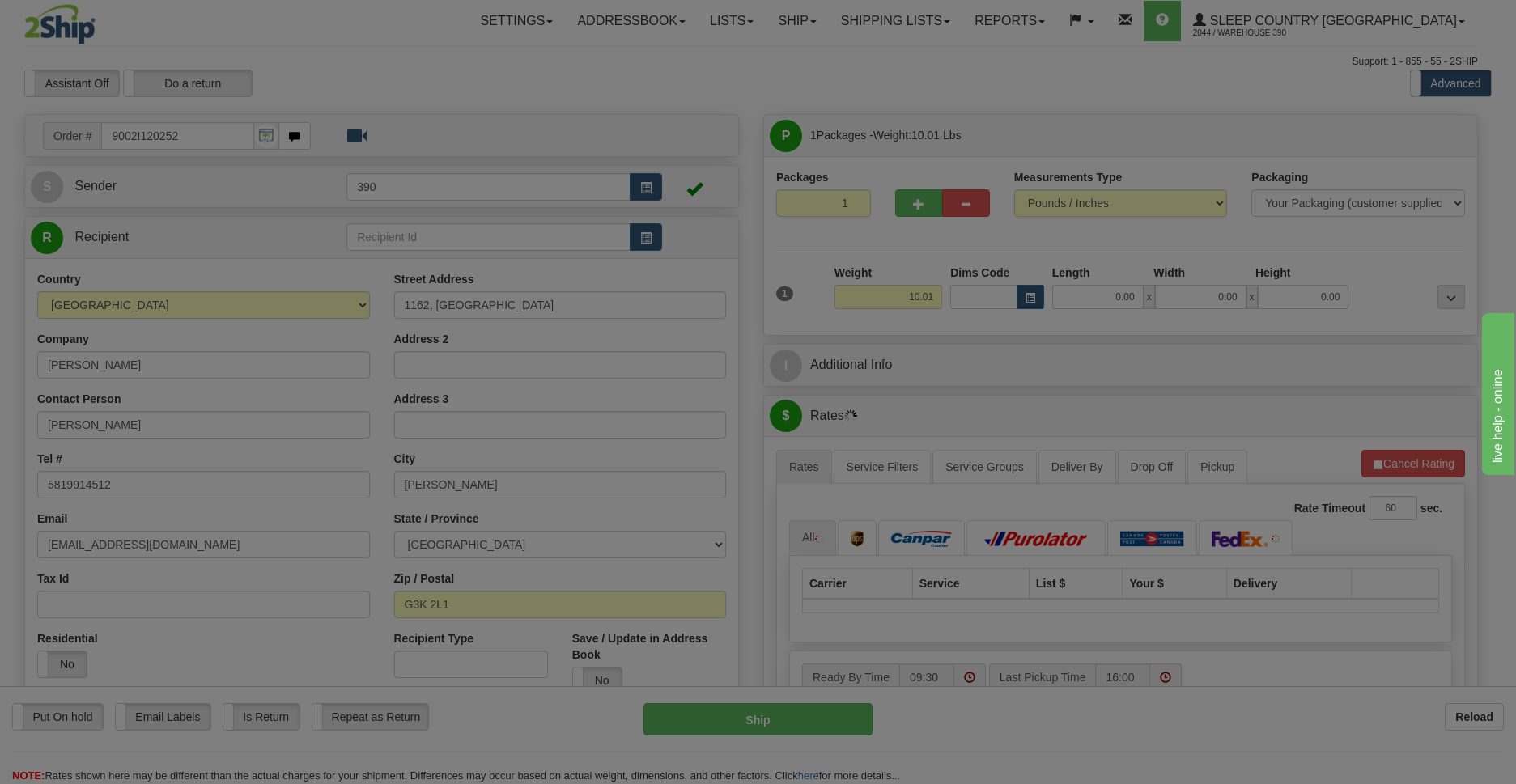
type input "[GEOGRAPHIC_DATA]"
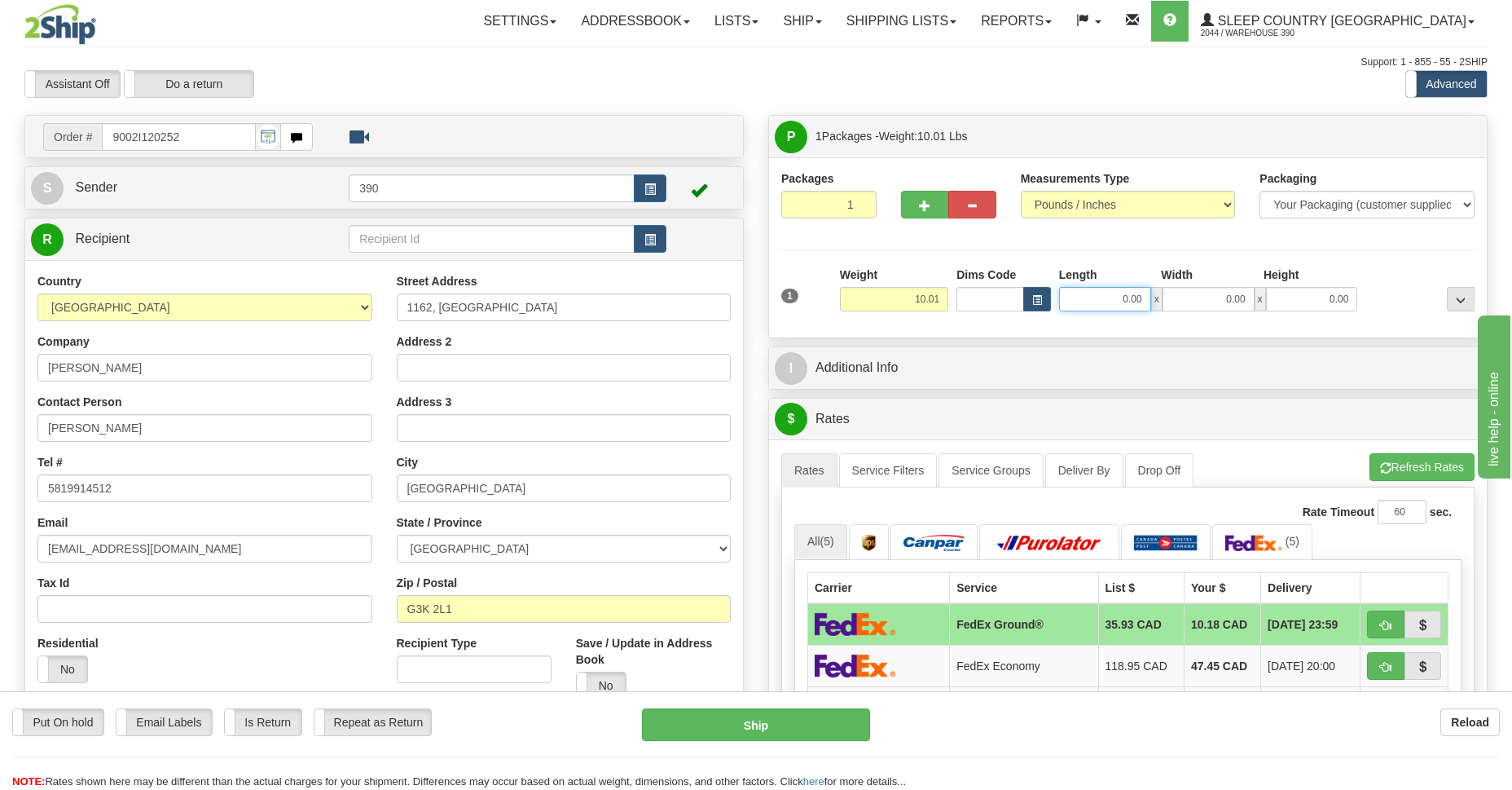
click at [1135, 306] on input "0.00" at bounding box center [1105, 299] width 92 height 24
type input "7.00"
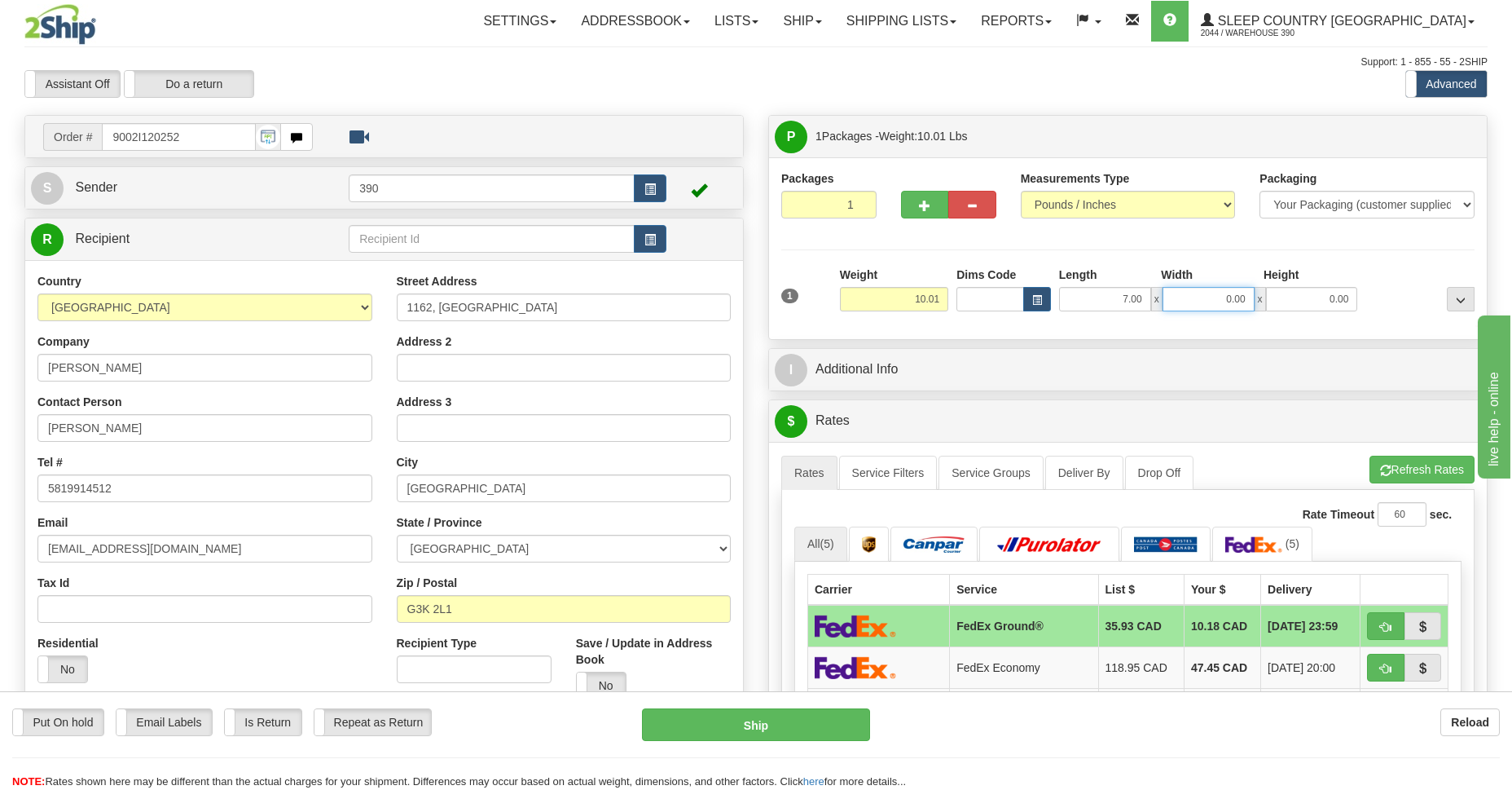
click at [1219, 301] on input "0.00" at bounding box center [1209, 299] width 92 height 24
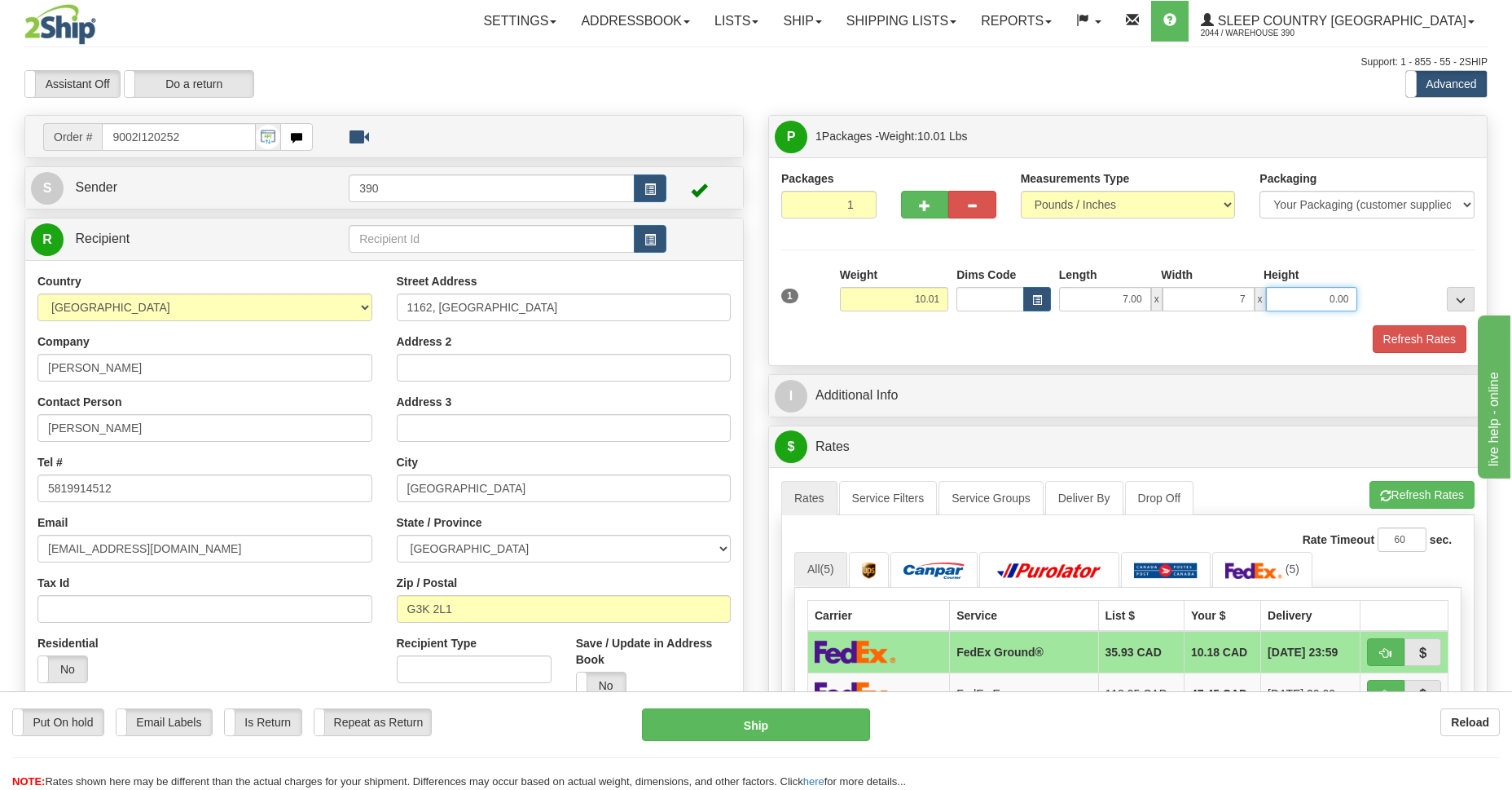
type input "7.00"
click at [1311, 296] on input "0.00" at bounding box center [1312, 299] width 92 height 24
type input "8.00"
click at [1434, 338] on button "Refresh Rates" at bounding box center [1420, 338] width 94 height 28
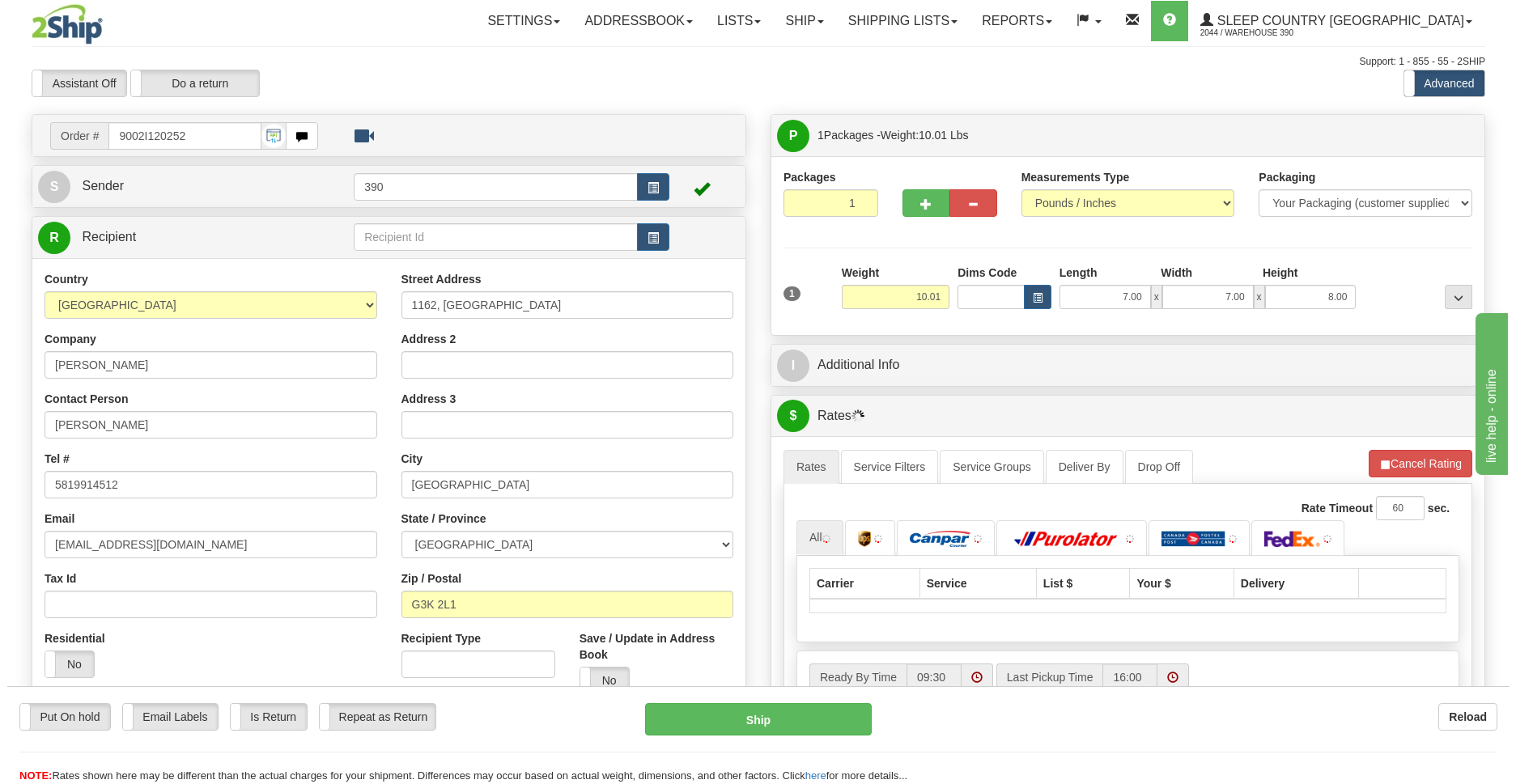
scroll to position [235, 0]
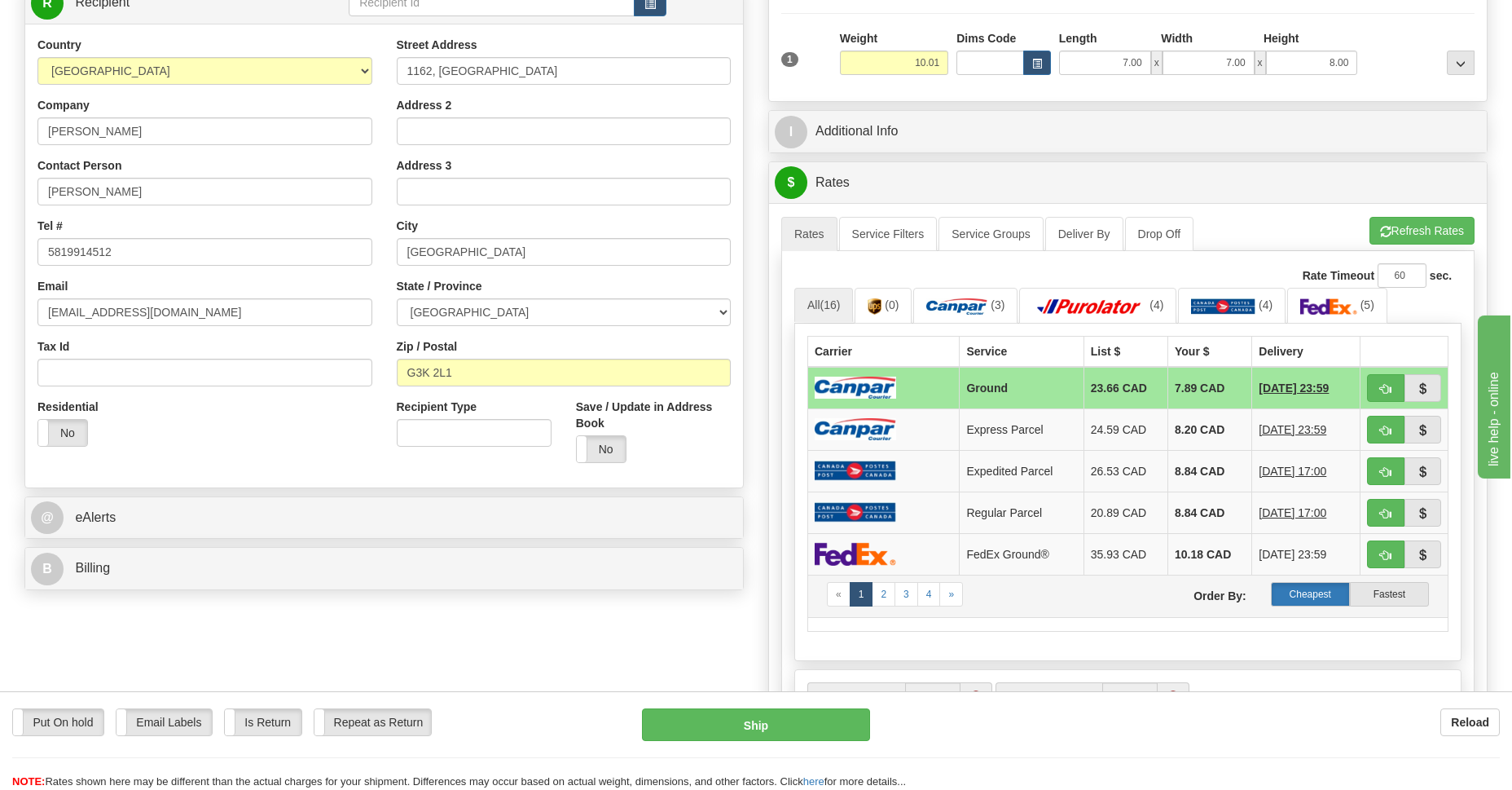
click at [1315, 593] on label "Cheapest" at bounding box center [1311, 594] width 79 height 24
click at [767, 725] on button "Ship" at bounding box center [755, 725] width 227 height 33
type input "1"
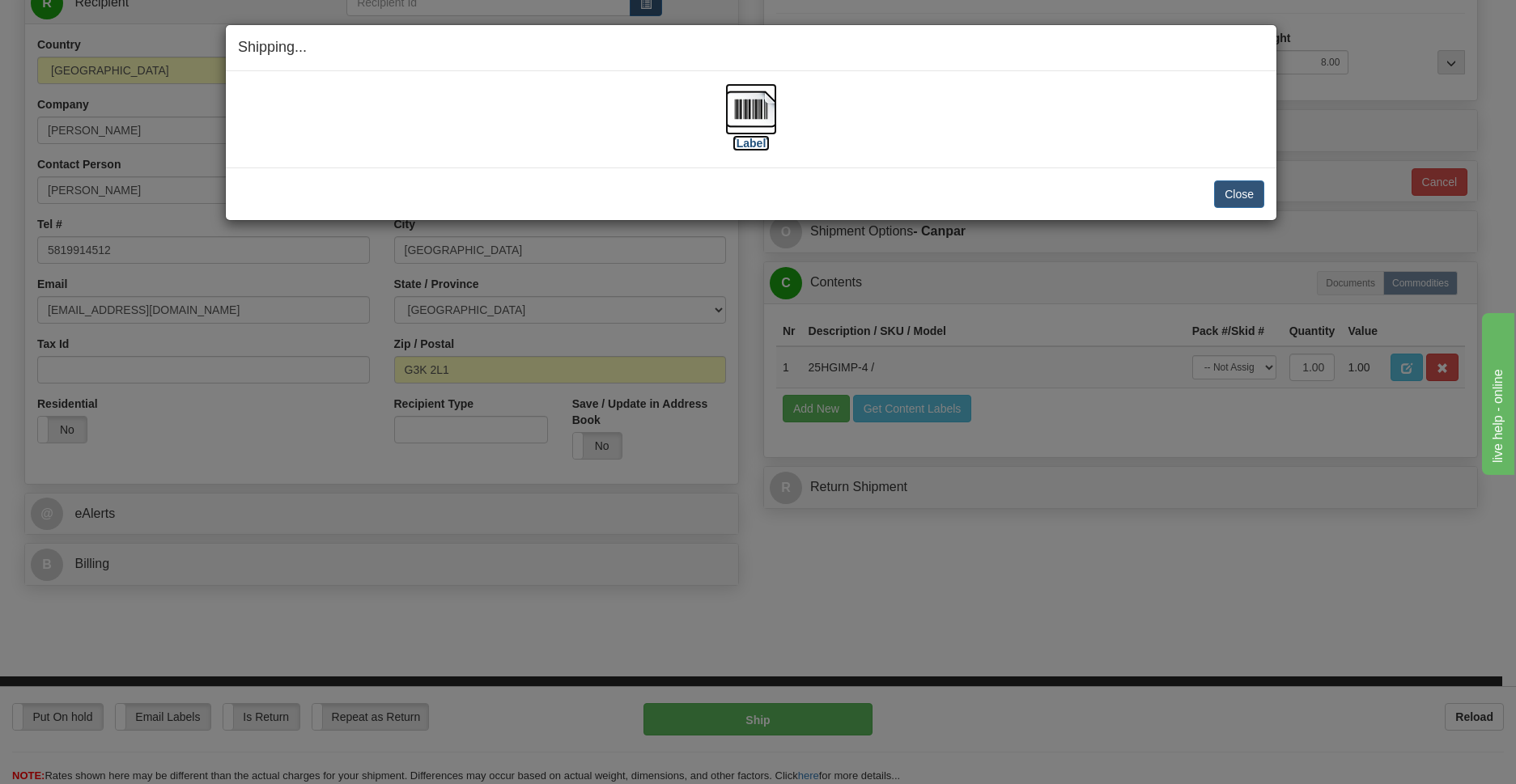
click at [749, 108] on img at bounding box center [751, 109] width 52 height 52
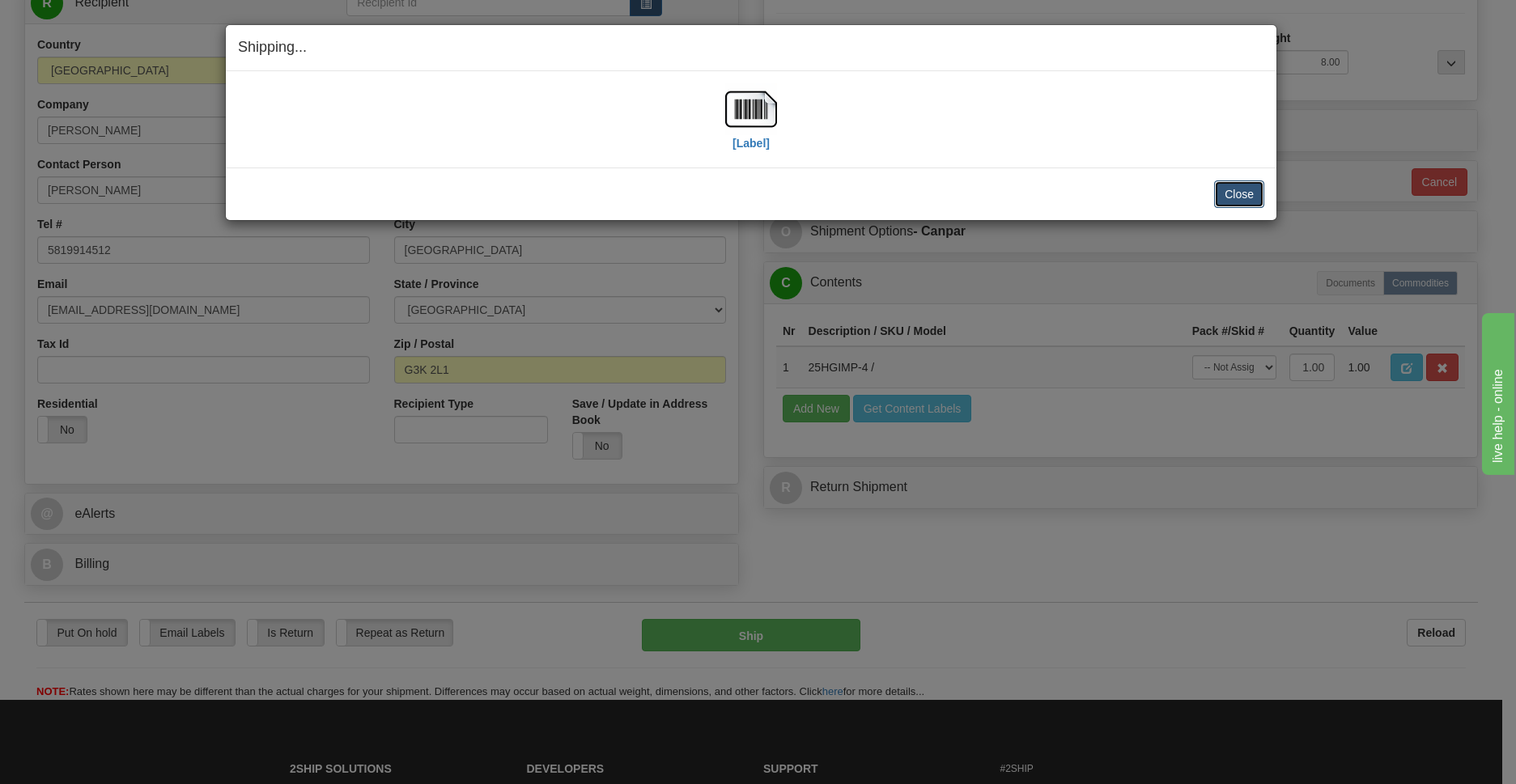
click at [1226, 198] on button "Close" at bounding box center [1239, 194] width 50 height 27
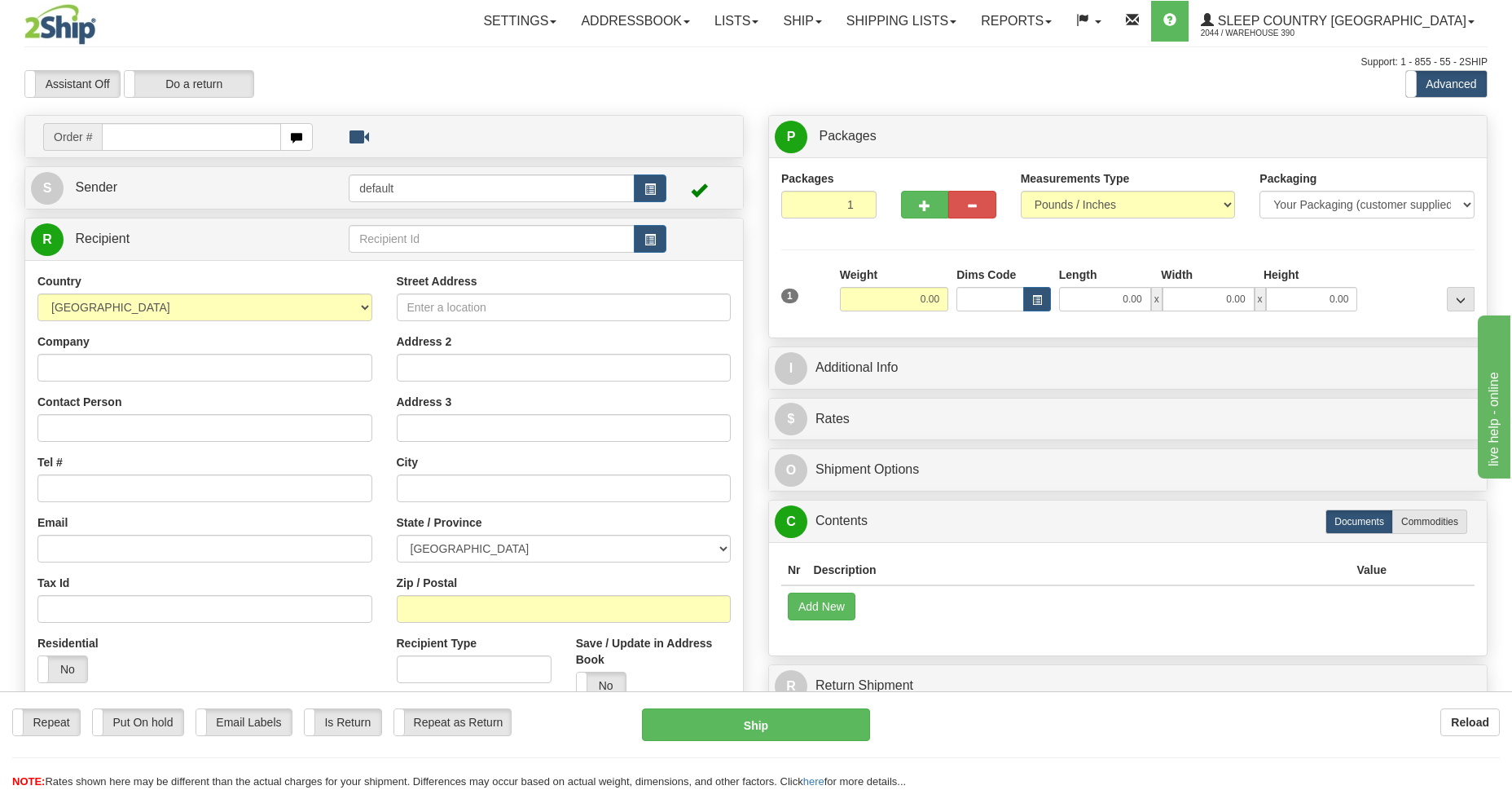
click at [200, 133] on input "text" at bounding box center [191, 137] width 180 height 28
type input "9002I121135"
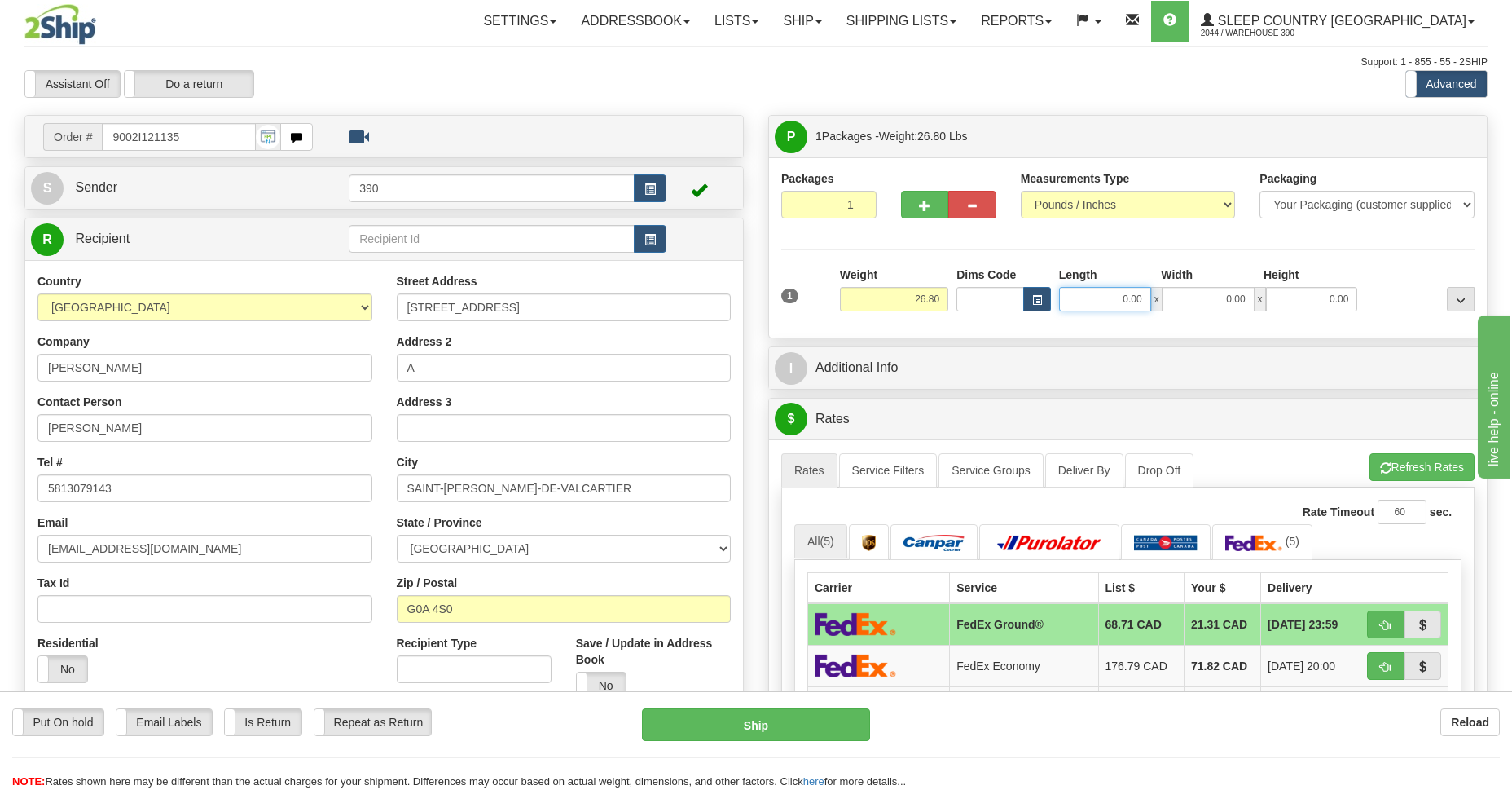
click at [1120, 301] on input "0.00" at bounding box center [1105, 299] width 92 height 24
type input "5.00"
click at [1218, 306] on input "0.00" at bounding box center [1209, 299] width 92 height 24
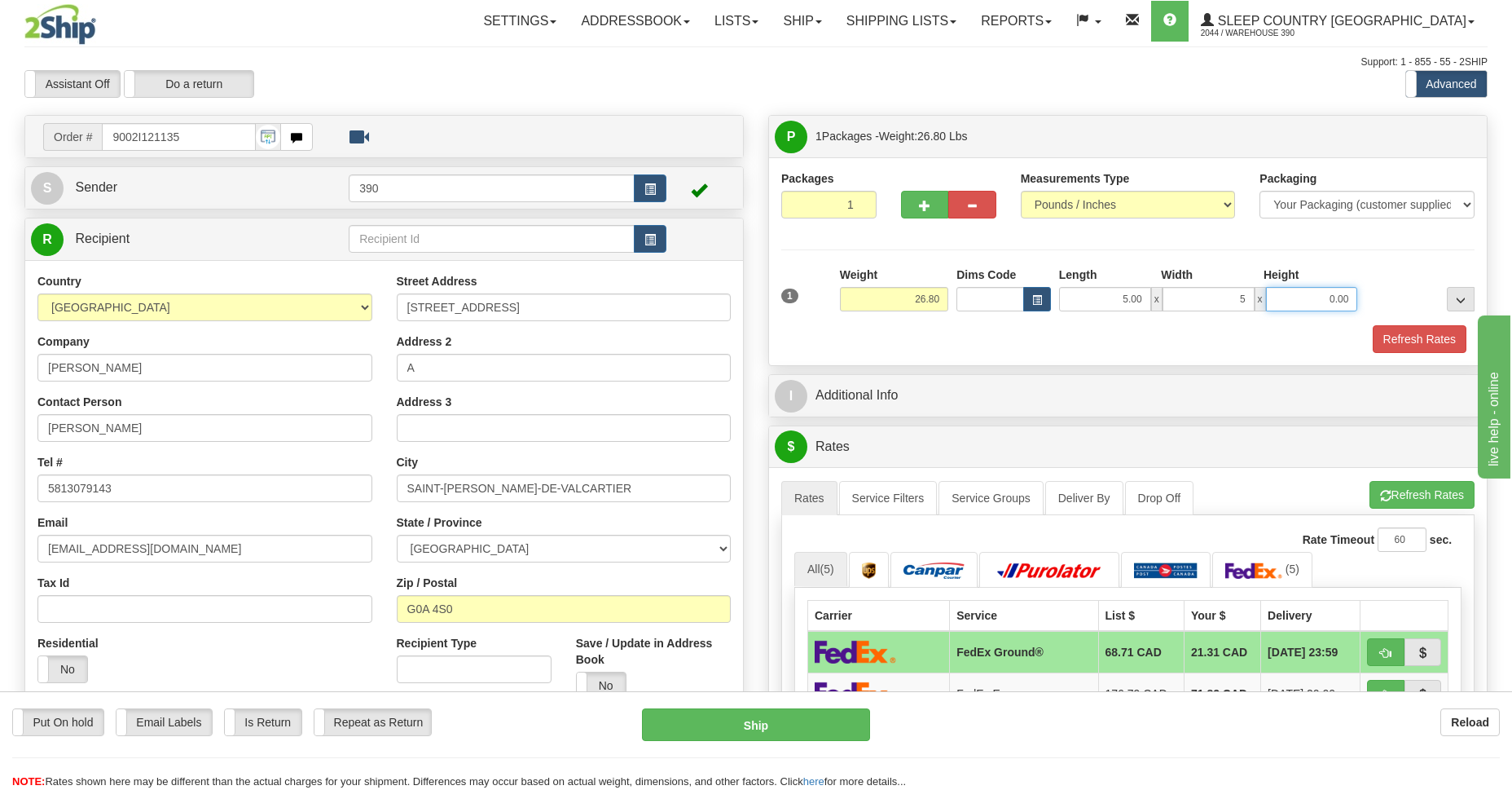
type input "5.00"
click at [1305, 303] on input "0.00" at bounding box center [1312, 299] width 92 height 24
type input "14.00"
click at [1444, 336] on button "Refresh Rates" at bounding box center [1420, 338] width 94 height 28
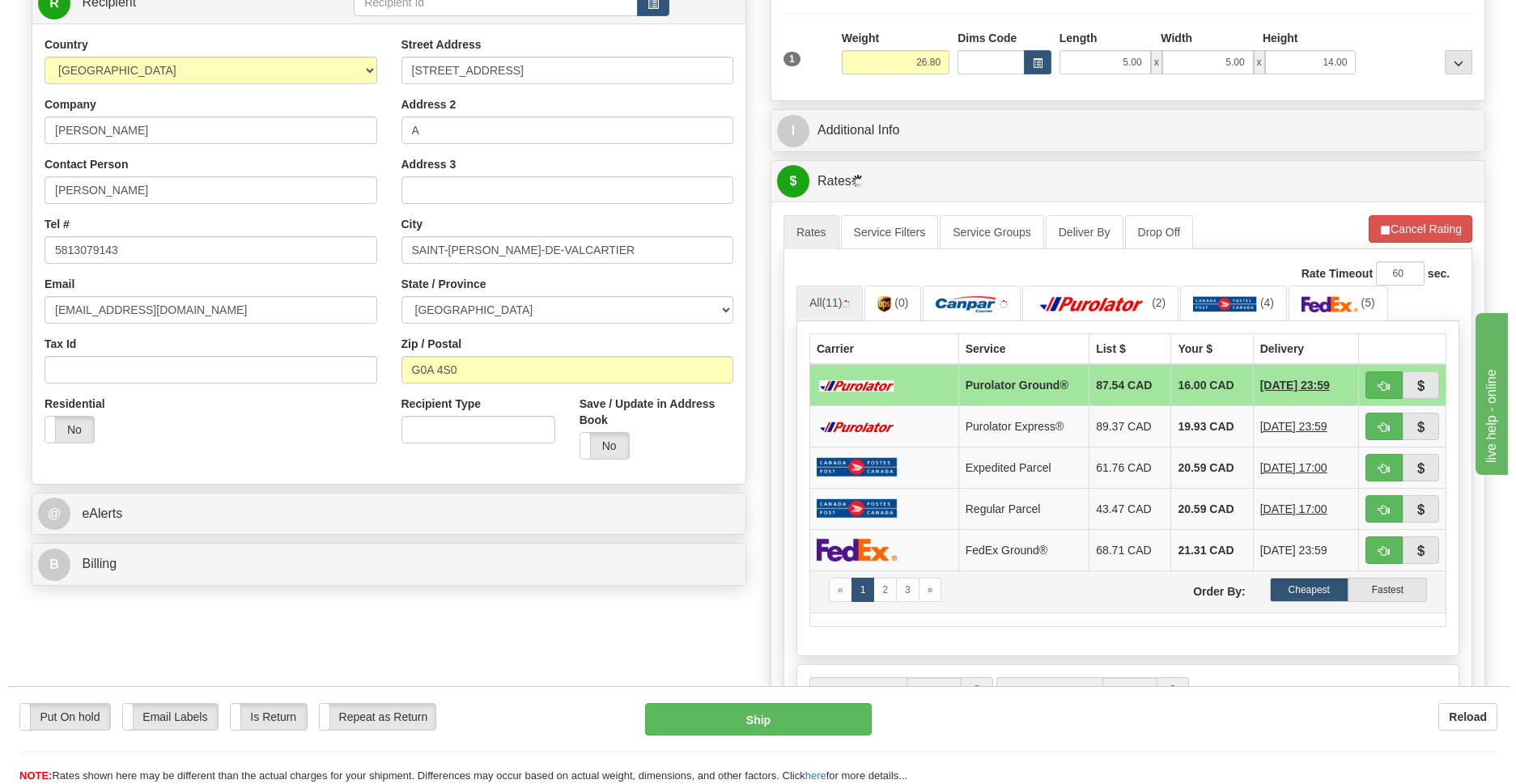
scroll to position [352, 0]
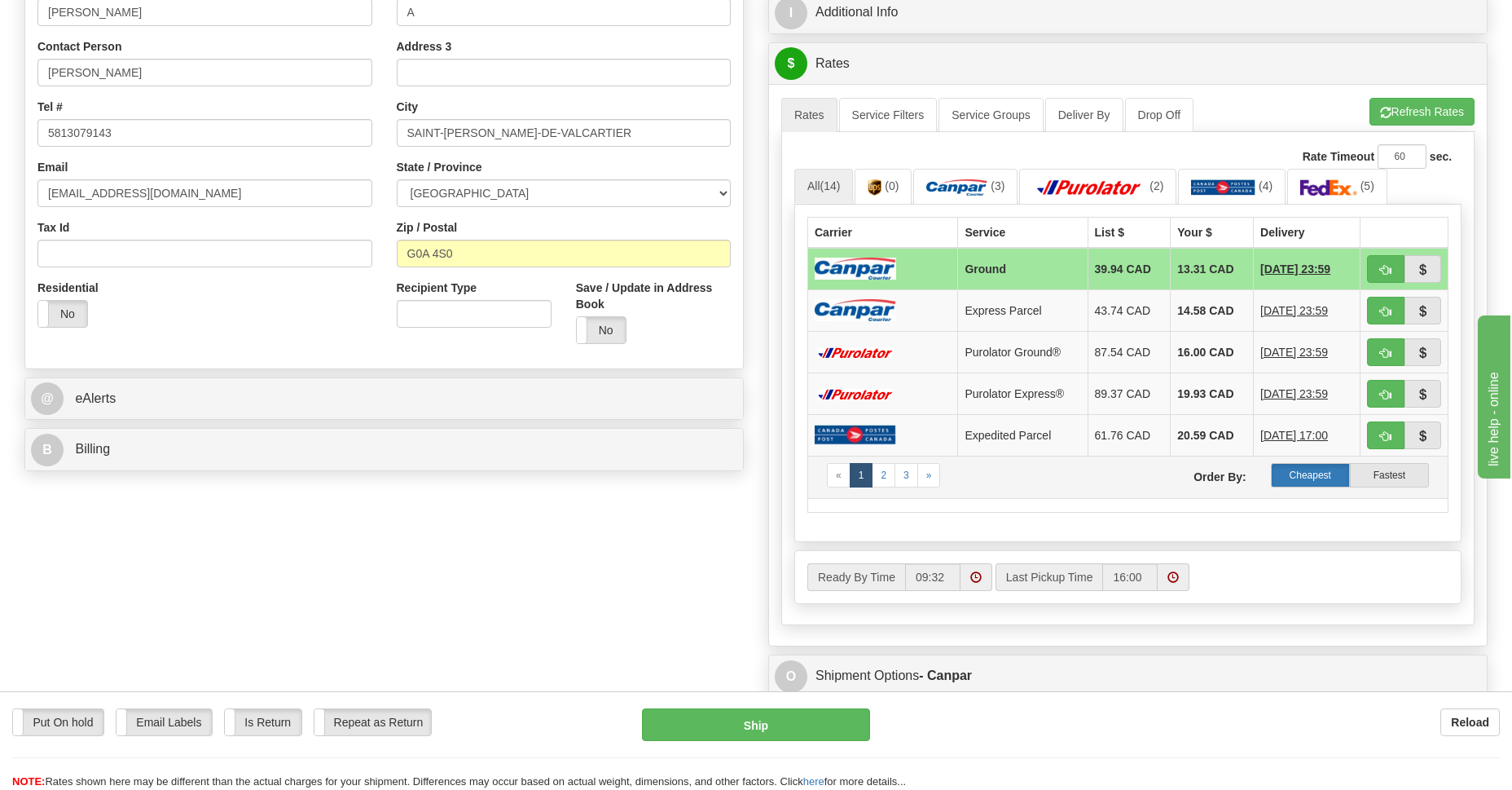
click at [1309, 473] on label "Cheapest" at bounding box center [1311, 475] width 79 height 24
click at [752, 725] on button "Ship" at bounding box center [755, 725] width 227 height 33
type input "1"
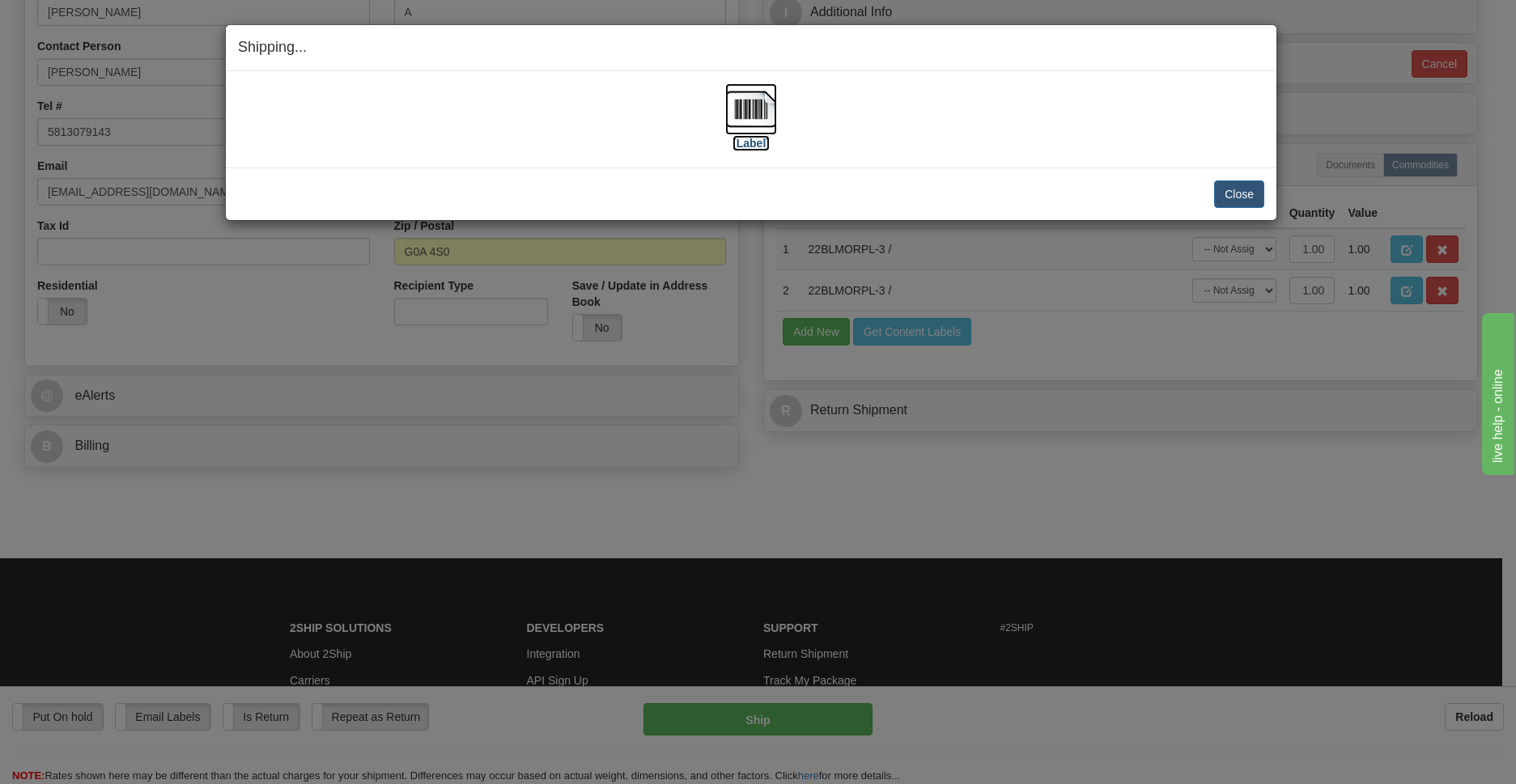
click at [757, 110] on img at bounding box center [751, 109] width 52 height 52
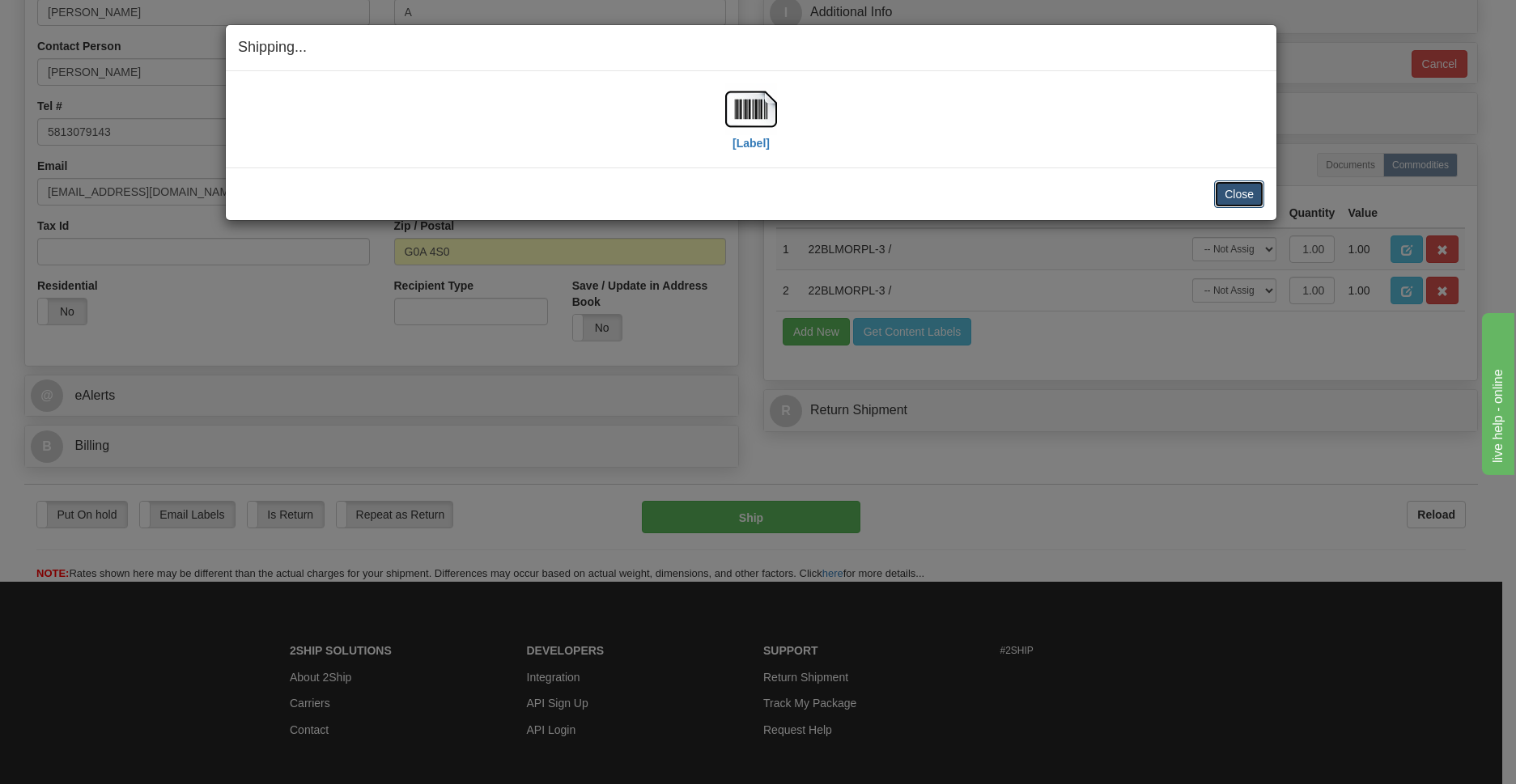
click at [1245, 199] on button "Close" at bounding box center [1239, 194] width 50 height 27
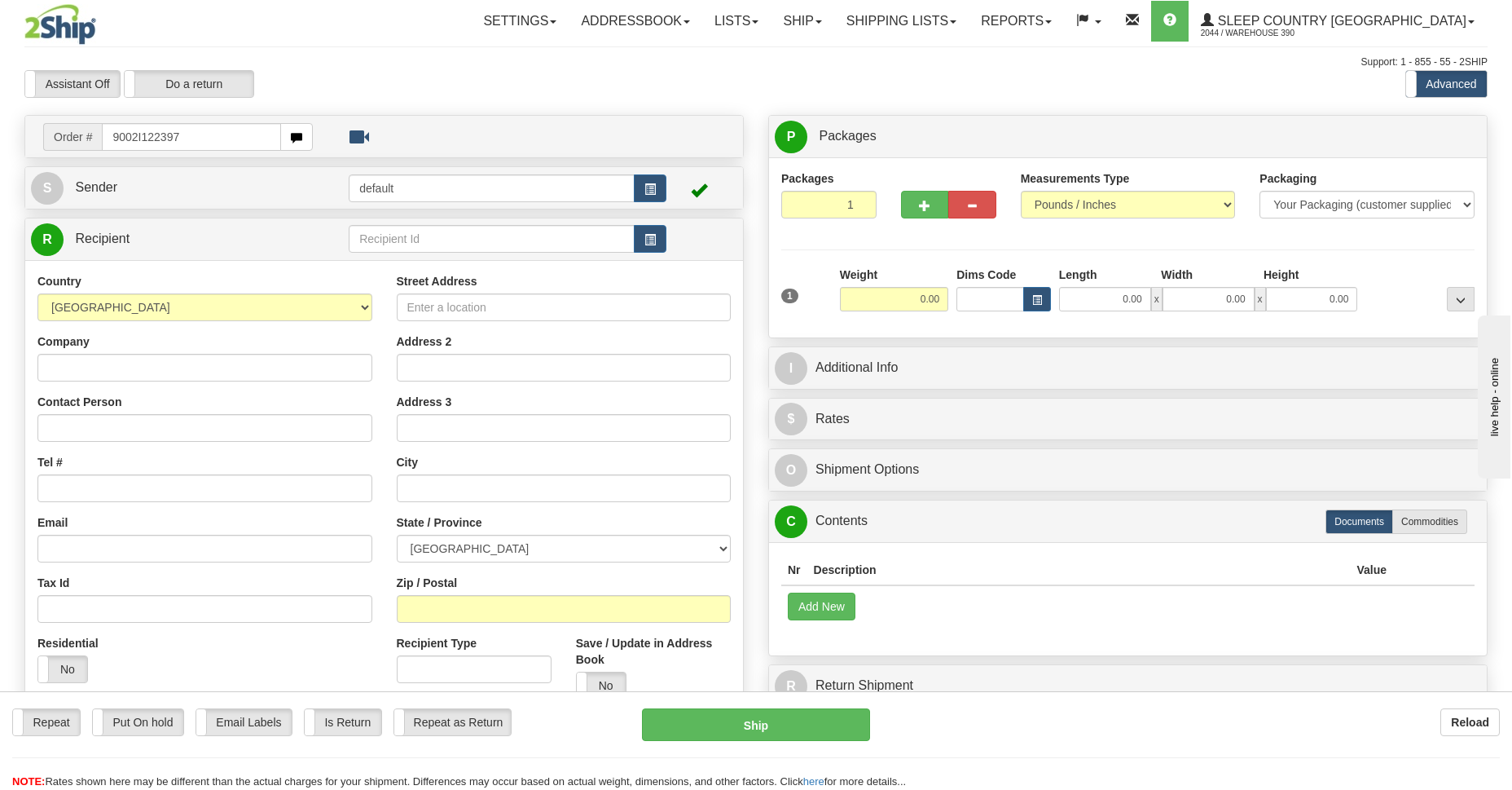
type input "9002I122397"
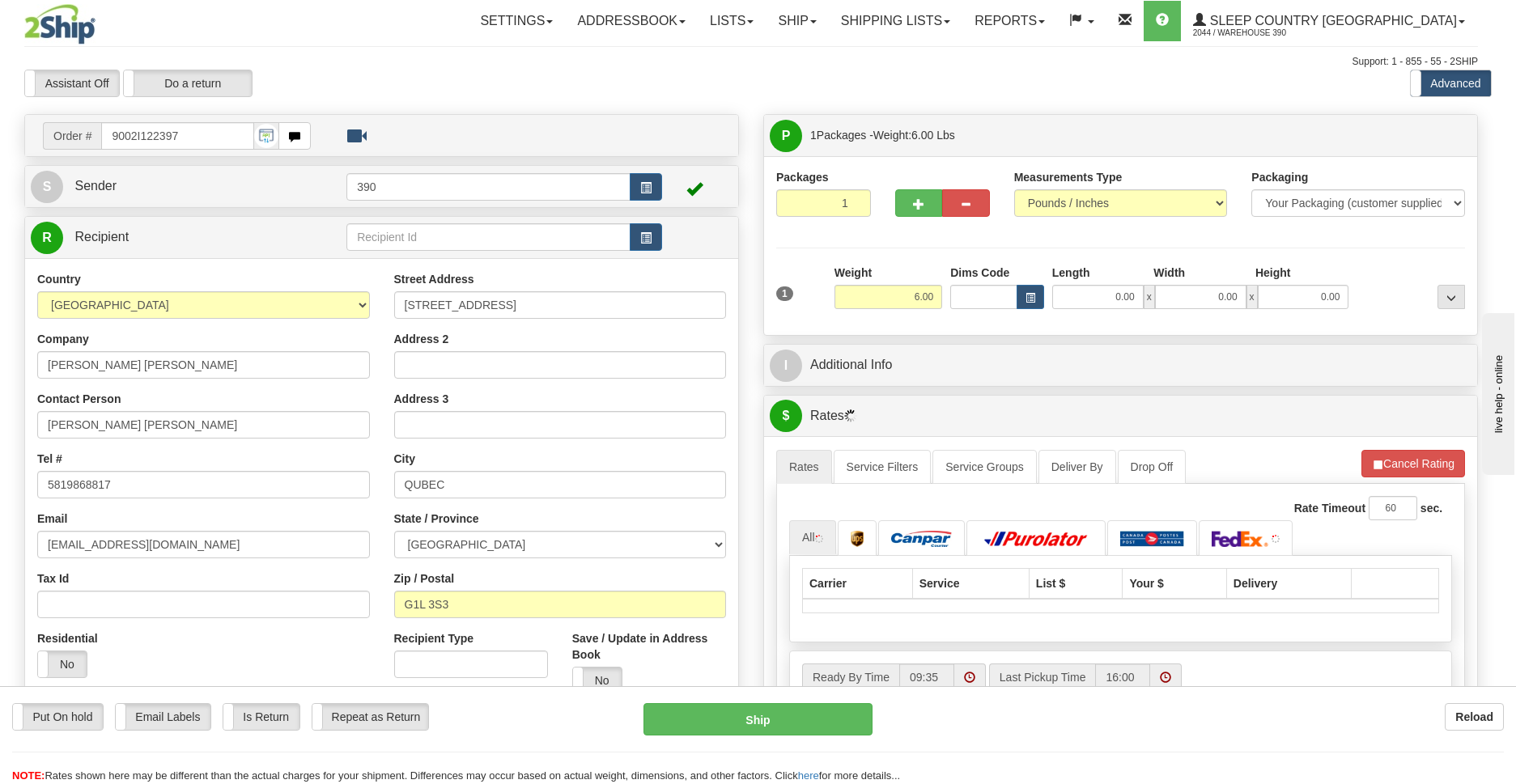
type input "[GEOGRAPHIC_DATA]"
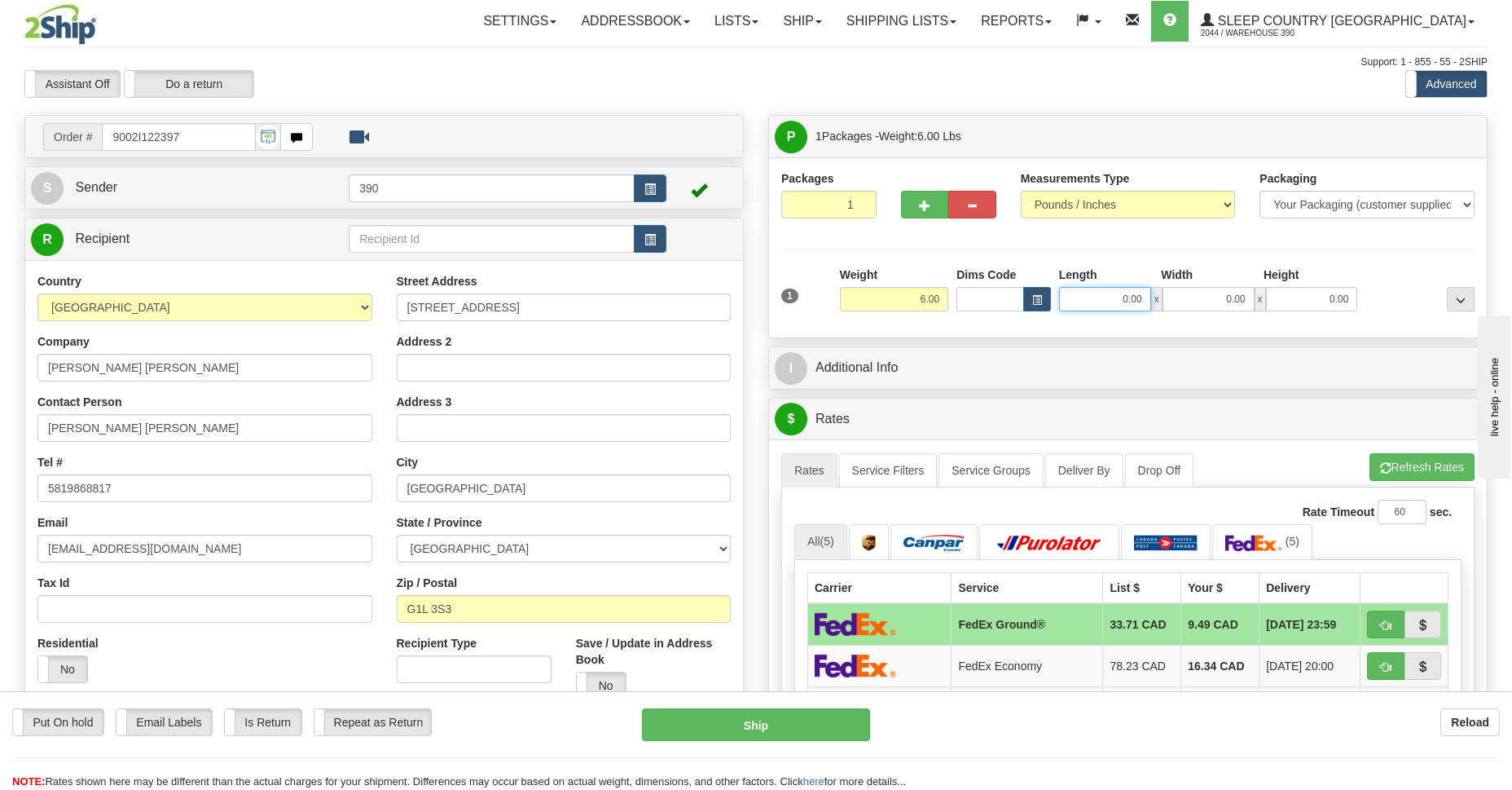
click at [1126, 302] on input "0.00" at bounding box center [1105, 299] width 92 height 24
type input "5.00"
click at [1228, 301] on input "0.00" at bounding box center [1209, 299] width 92 height 24
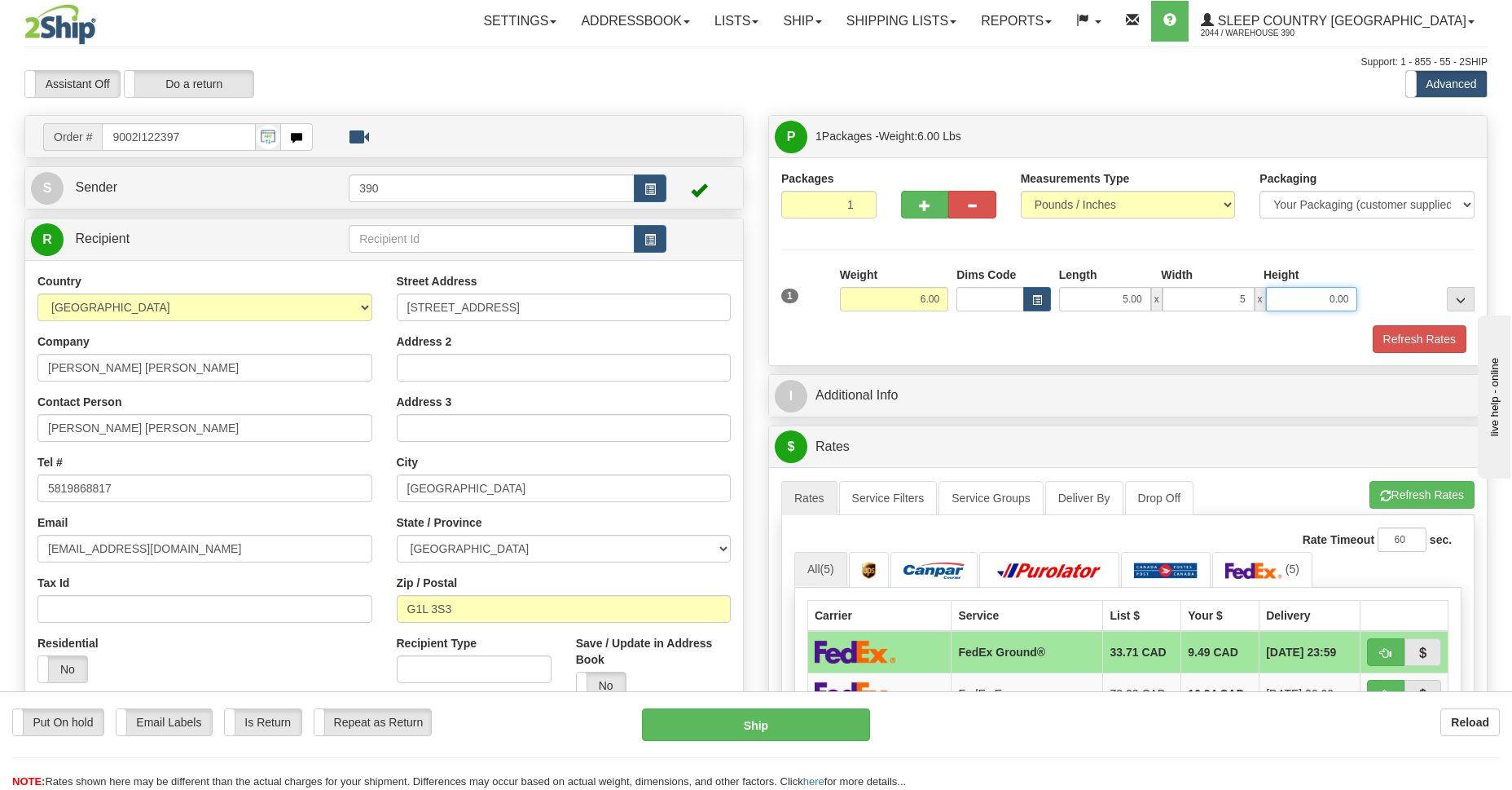
type input "5.00"
click at [1322, 299] on input "0.00" at bounding box center [1312, 299] width 92 height 24
type input "14.00"
click at [1420, 340] on button "Refresh Rates" at bounding box center [1420, 338] width 94 height 28
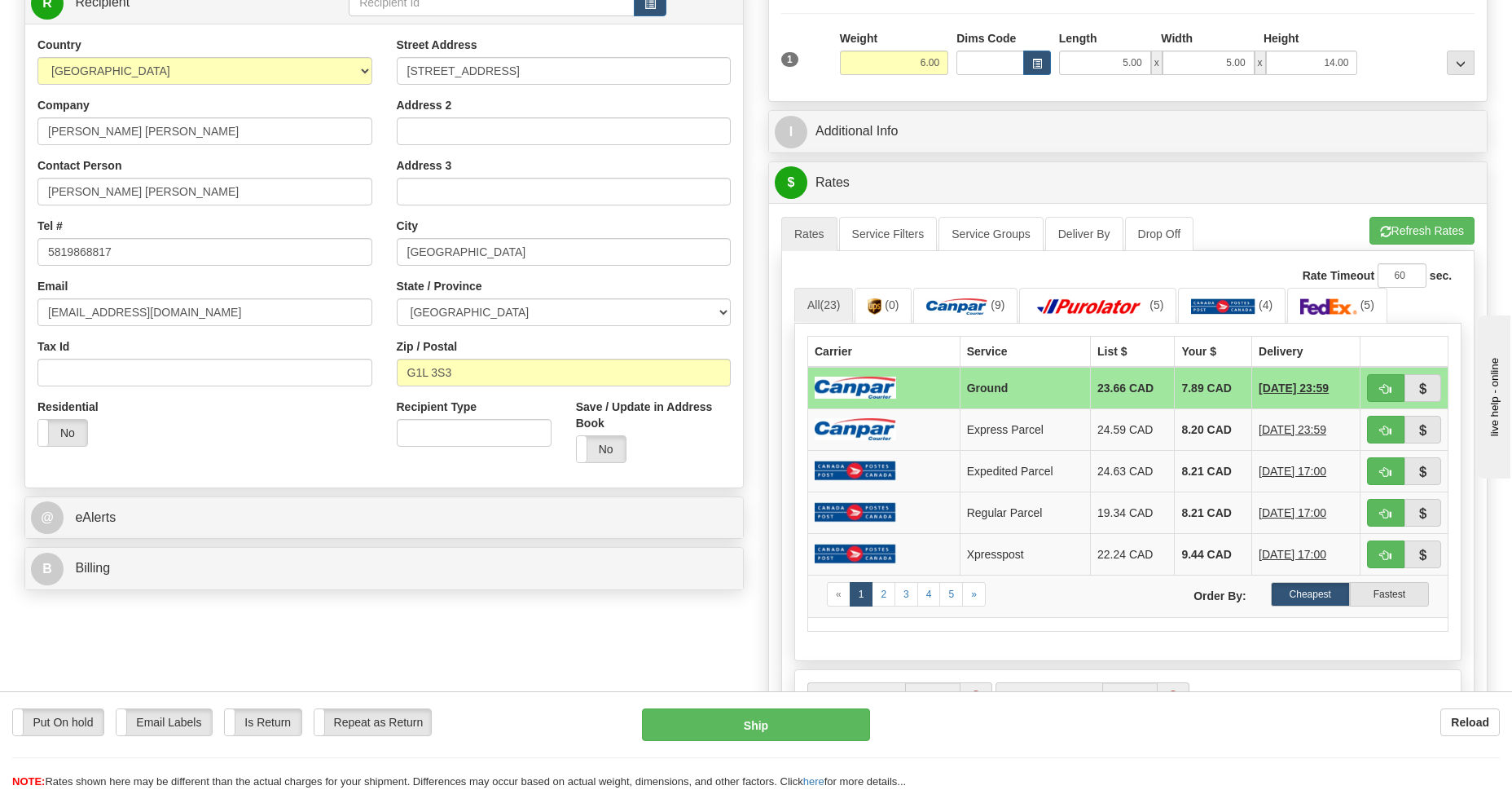
scroll to position [355, 0]
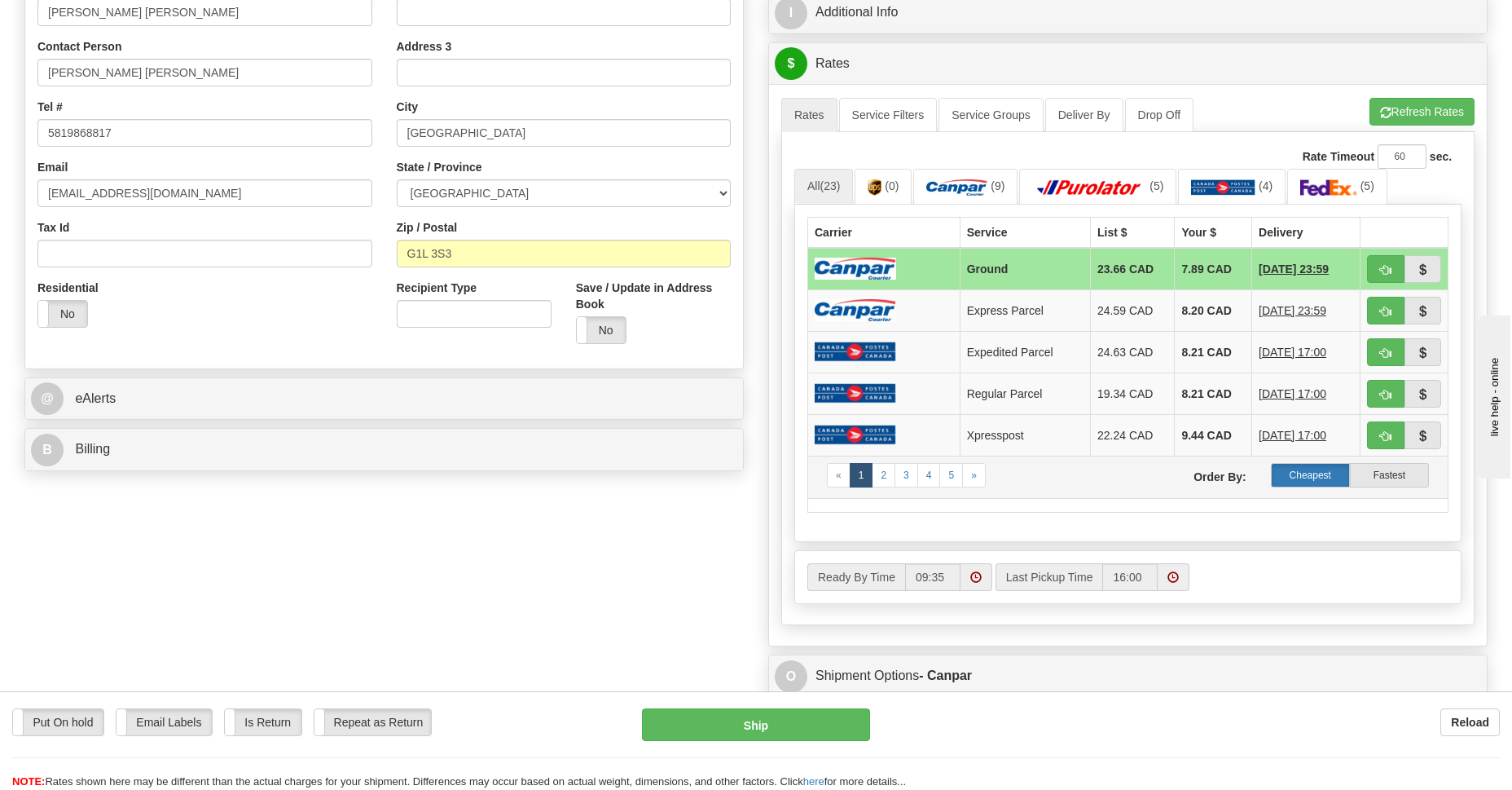
click at [1324, 475] on label "Cheapest" at bounding box center [1311, 475] width 79 height 24
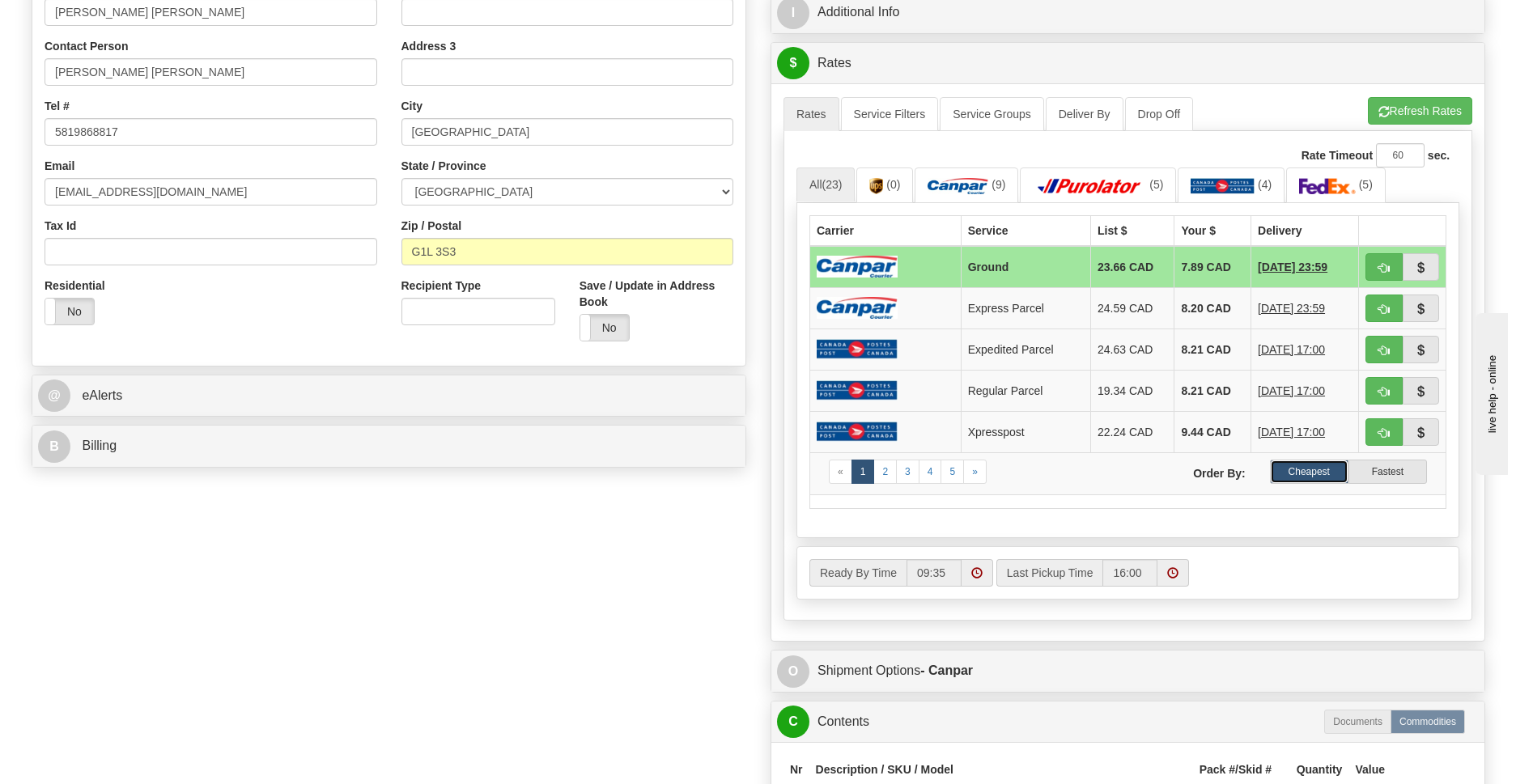
scroll to position [823, 0]
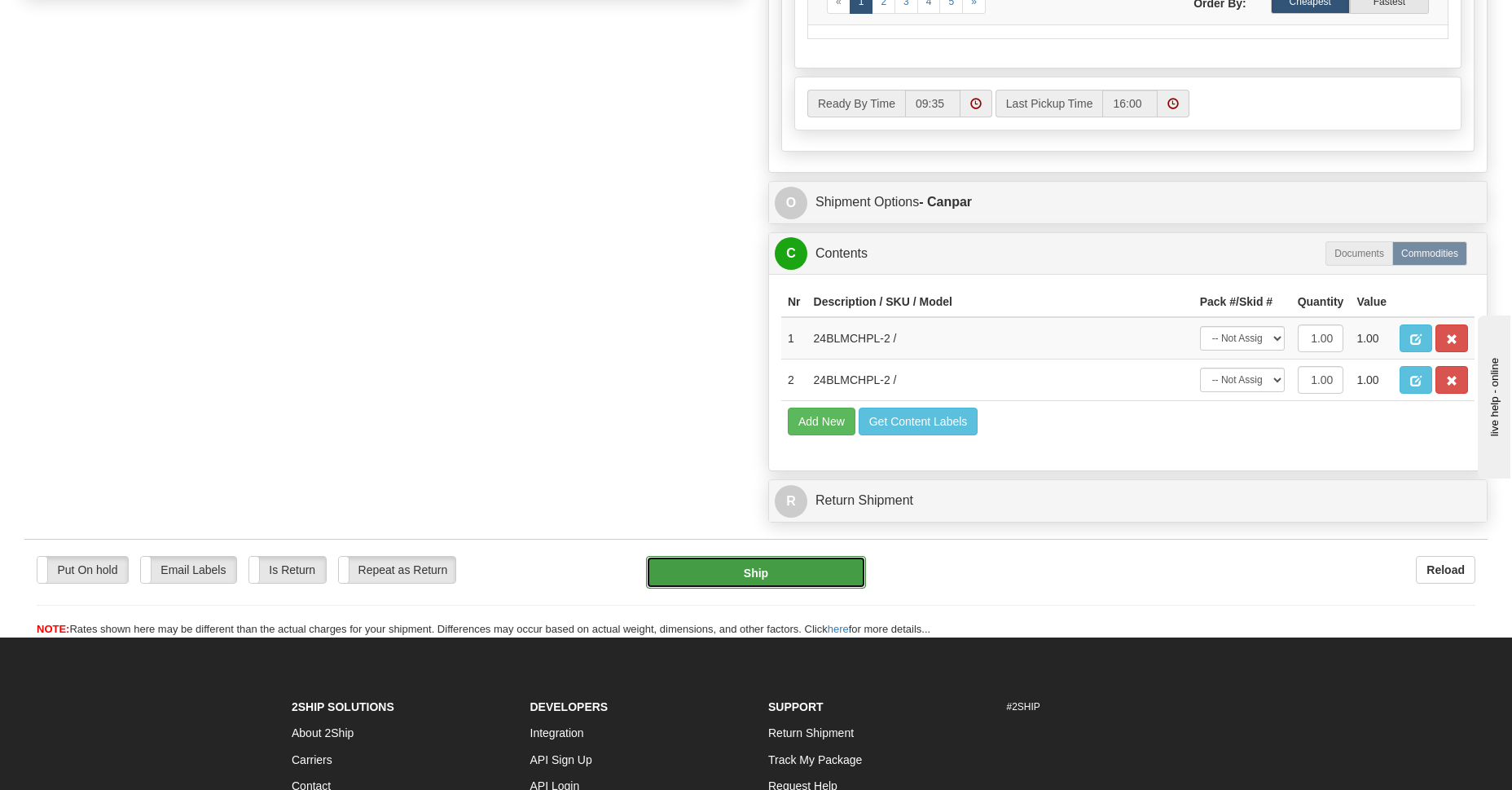
click at [765, 573] on button "Ship" at bounding box center [755, 572] width 219 height 33
type input "1"
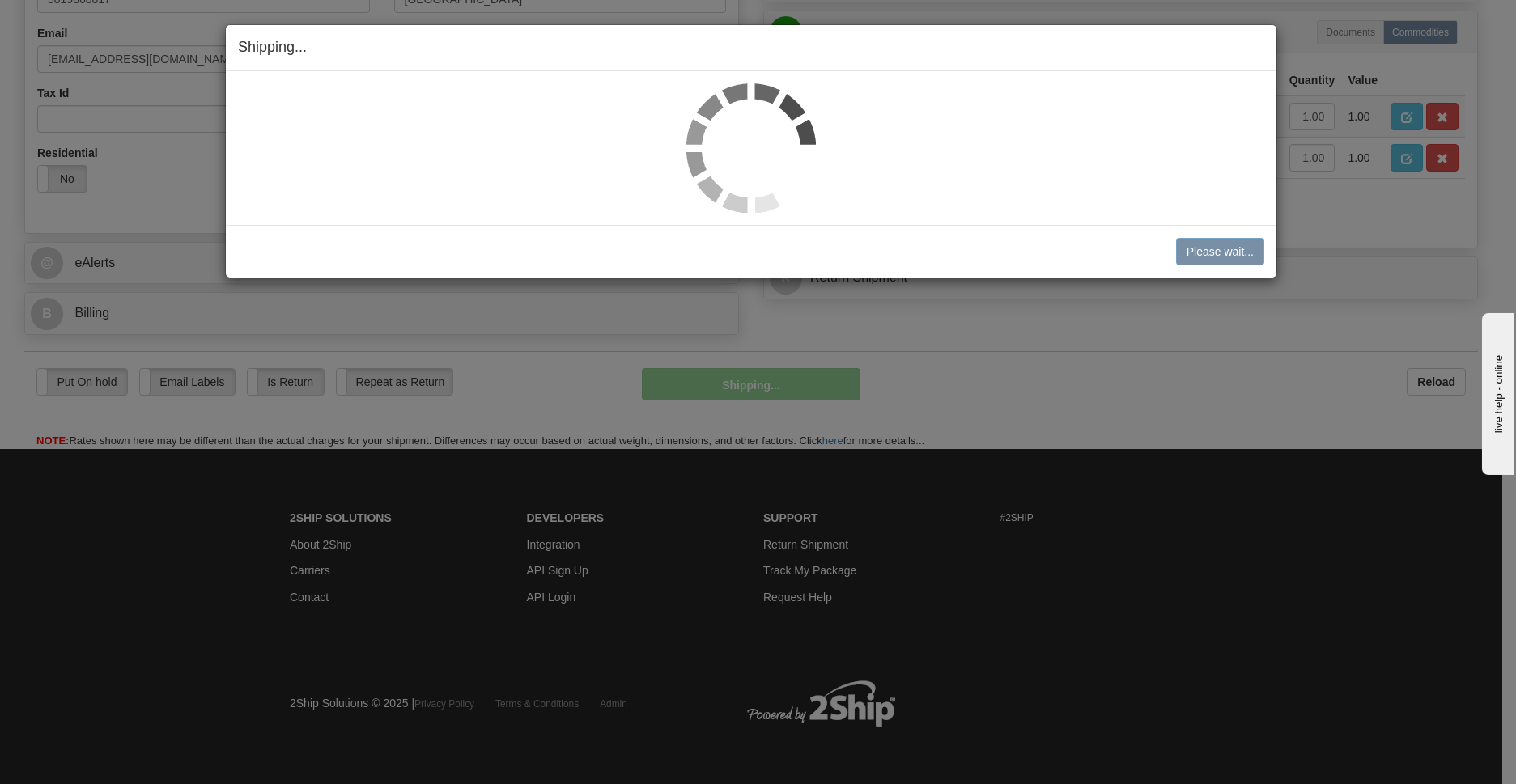
scroll to position [487, 0]
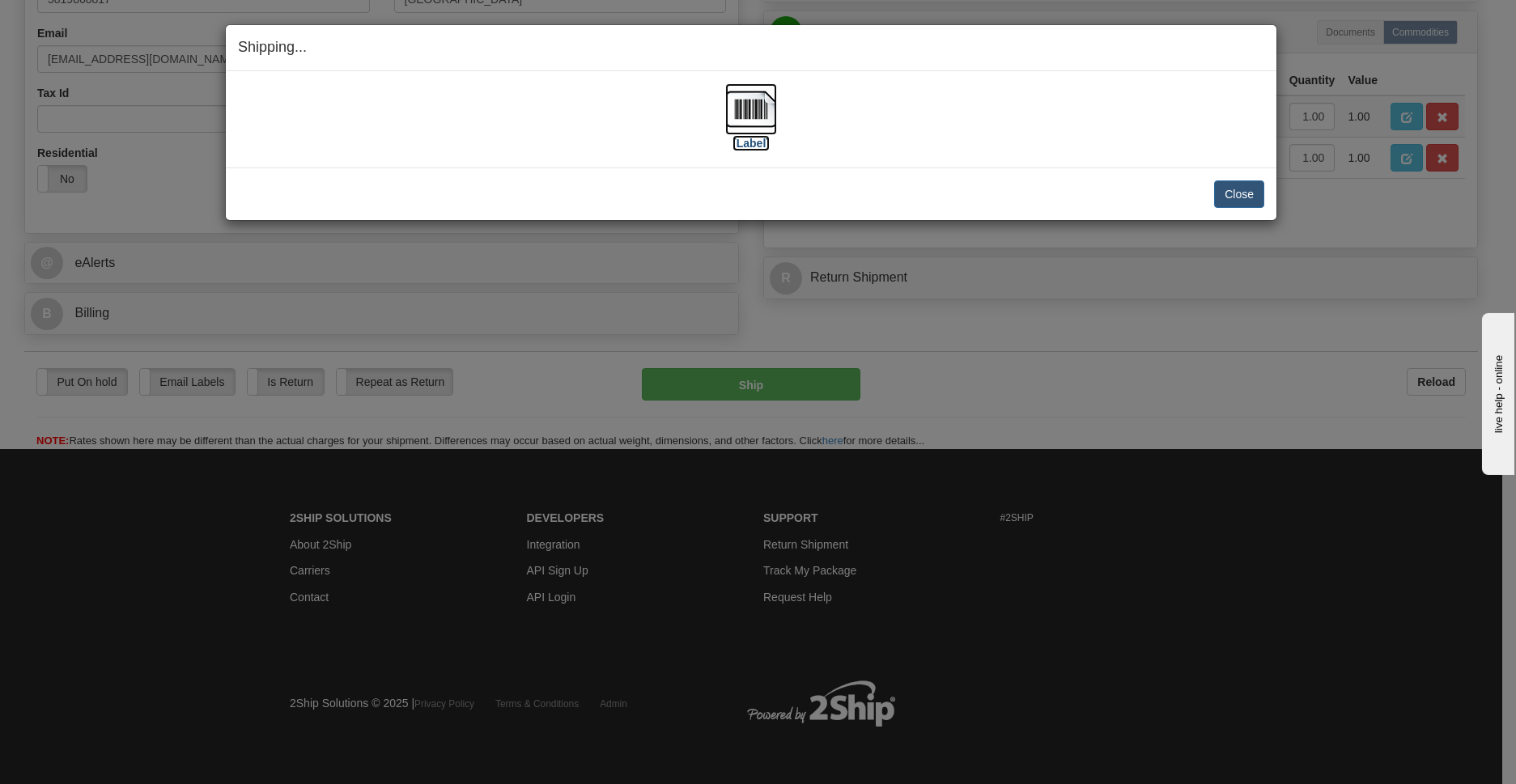
click at [759, 108] on img at bounding box center [751, 109] width 52 height 52
click at [1227, 191] on button "Close" at bounding box center [1239, 194] width 50 height 27
